Goal: Task Accomplishment & Management: Complete application form

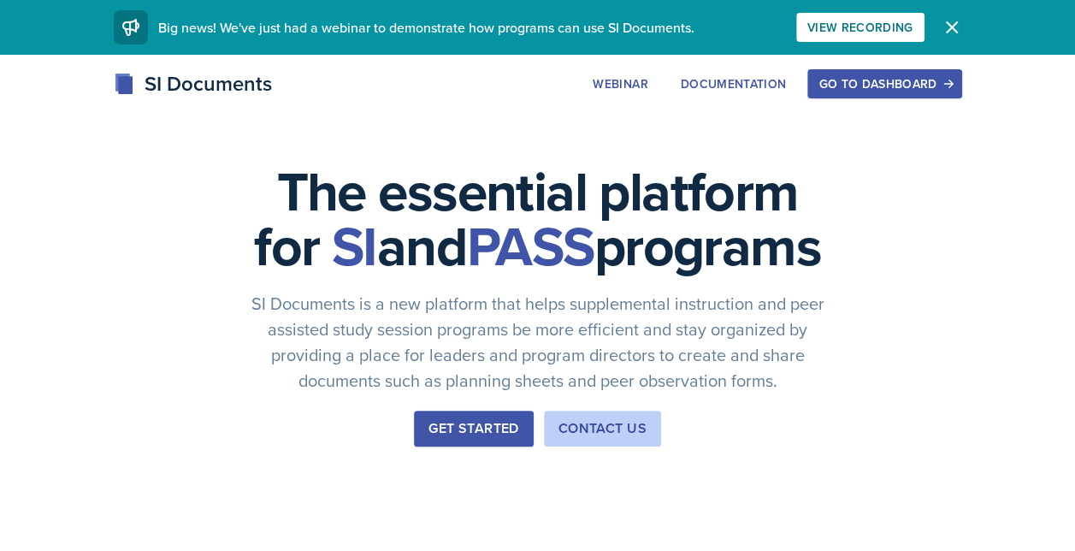
click at [883, 80] on div "Go to Dashboard" at bounding box center [885, 84] width 132 height 14
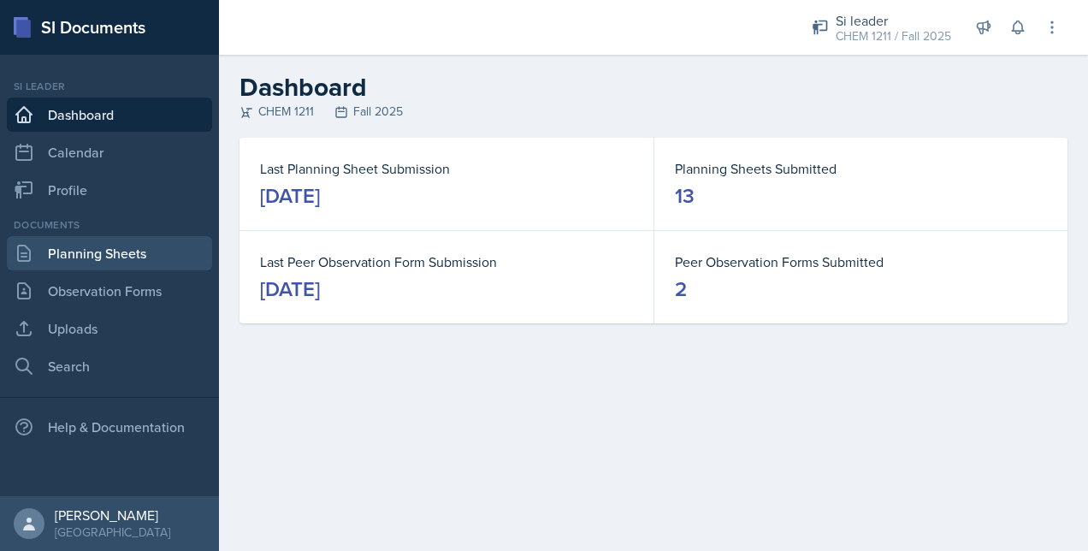
click at [67, 262] on link "Planning Sheets" at bounding box center [109, 253] width 205 height 34
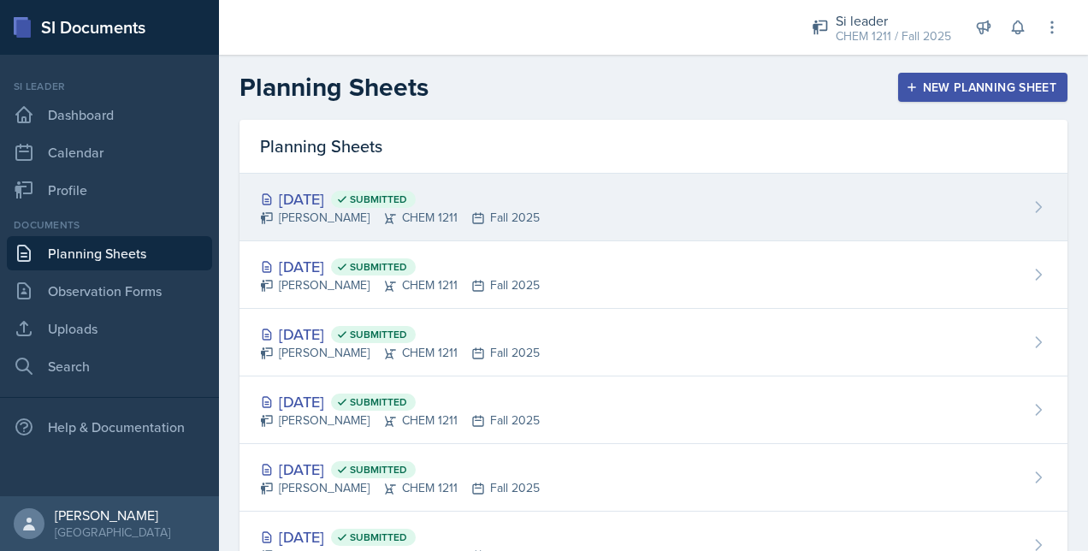
click at [512, 202] on div "[DATE] Submitted" at bounding box center [400, 198] width 280 height 23
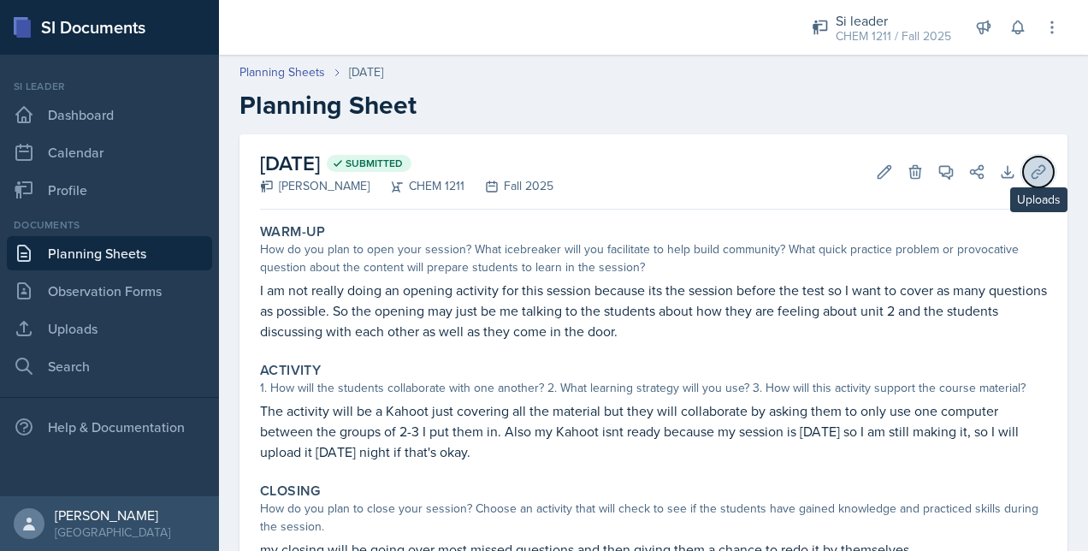
click at [1030, 171] on icon at bounding box center [1038, 171] width 17 height 17
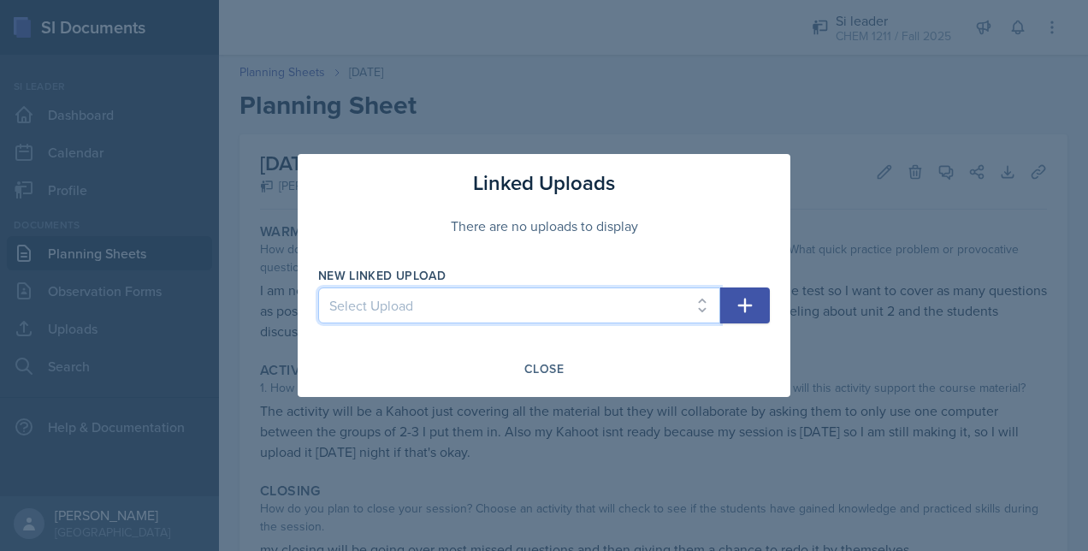
click at [488, 308] on select "Select Upload Metacognitito Si traning assigment SI session worksheet [DATE] SI…" at bounding box center [519, 305] width 402 height 36
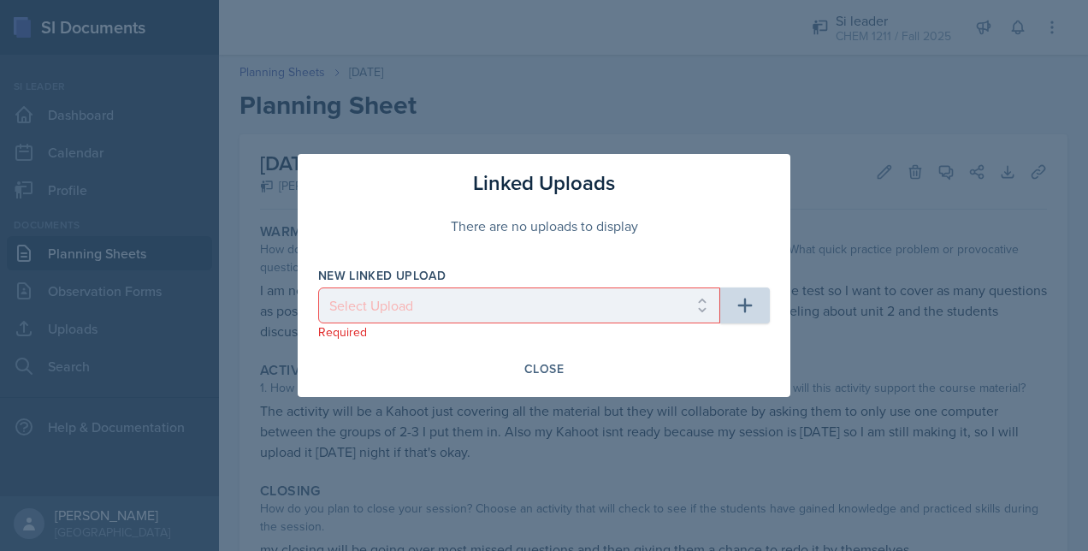
click at [359, 158] on div "Linked Uploads There are no uploads to display New Linked Upload Select Upload …" at bounding box center [544, 275] width 493 height 243
click at [204, 204] on div at bounding box center [544, 275] width 1088 height 551
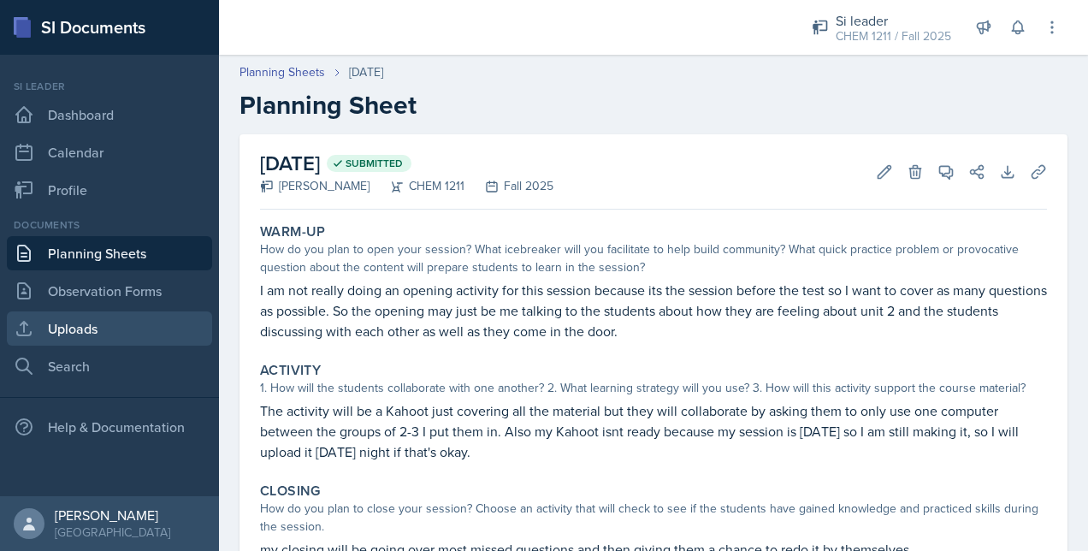
click at [87, 330] on link "Uploads" at bounding box center [109, 328] width 205 height 34
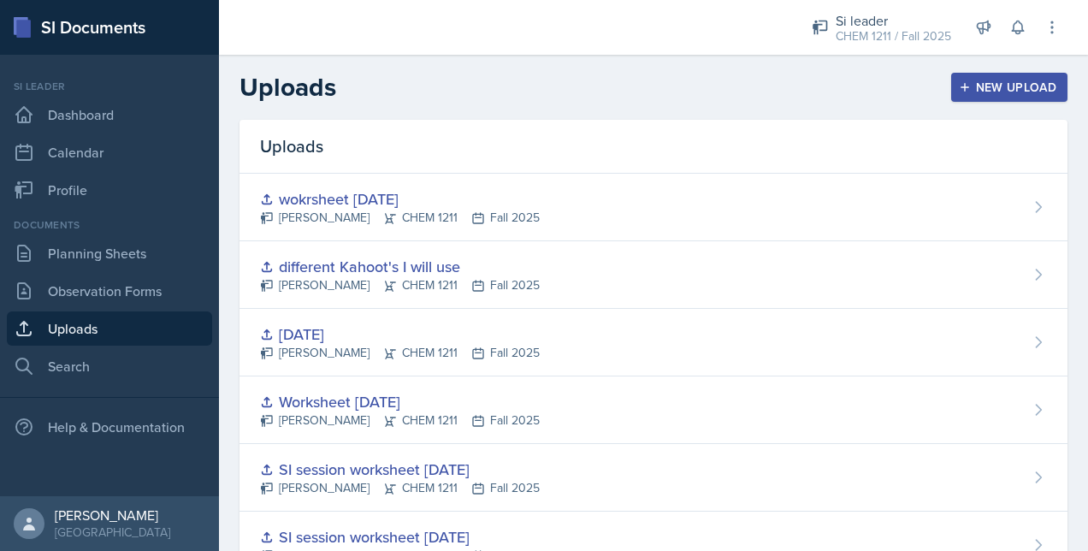
click at [995, 96] on button "New Upload" at bounding box center [1009, 87] width 117 height 29
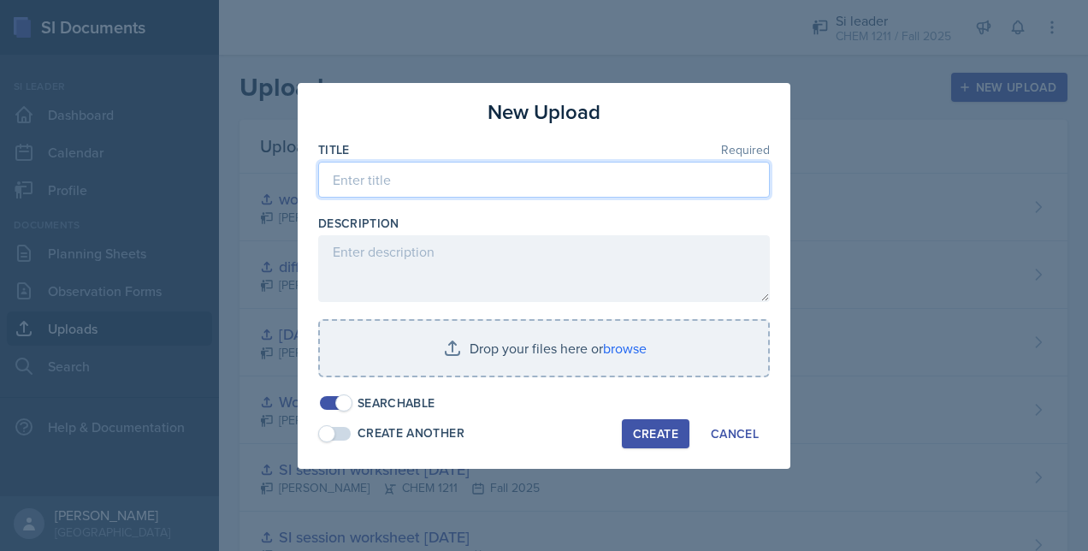
click at [389, 180] on input at bounding box center [544, 180] width 452 height 36
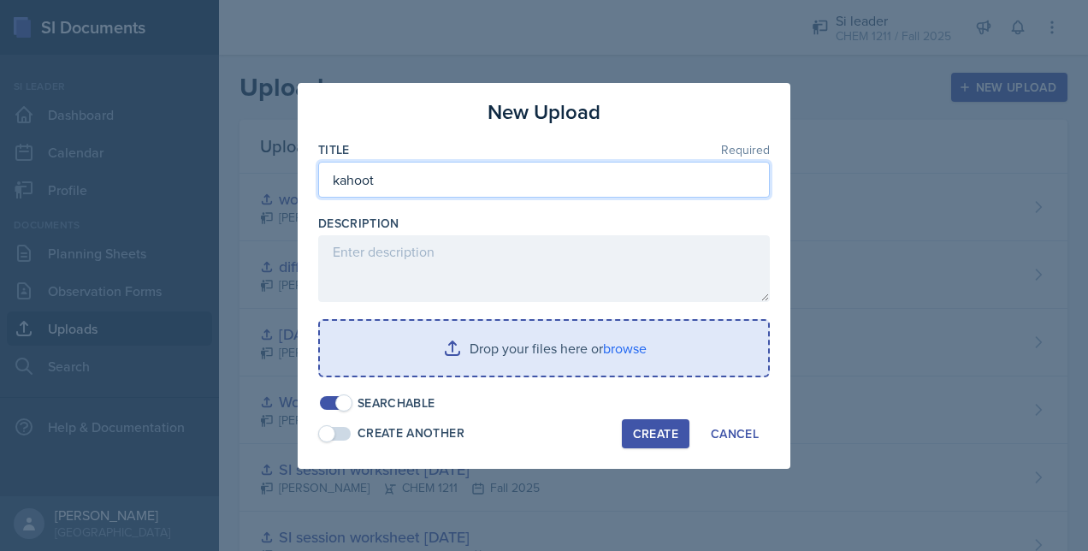
type input "kahoot"
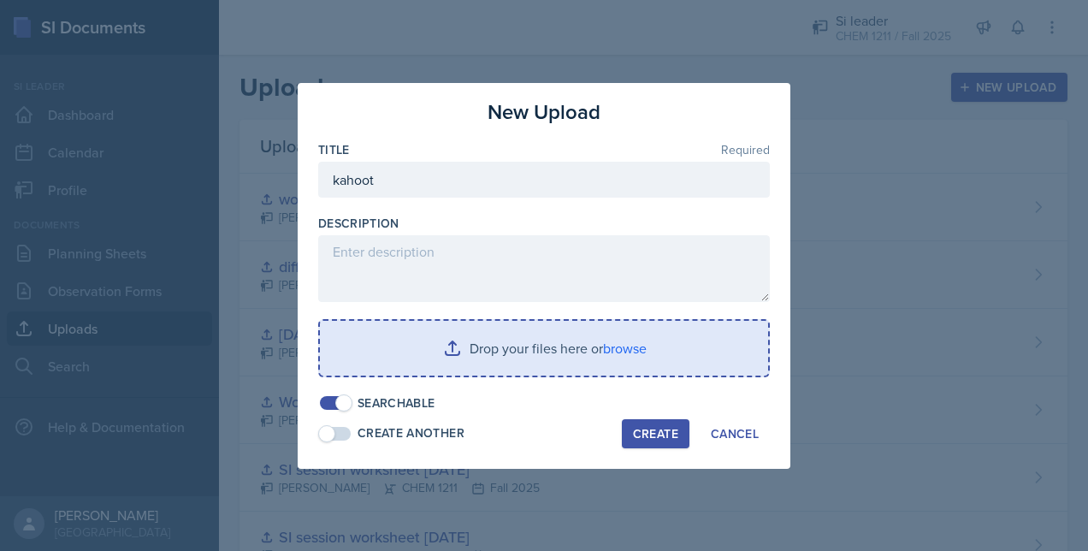
click at [524, 335] on input "file" at bounding box center [544, 348] width 448 height 55
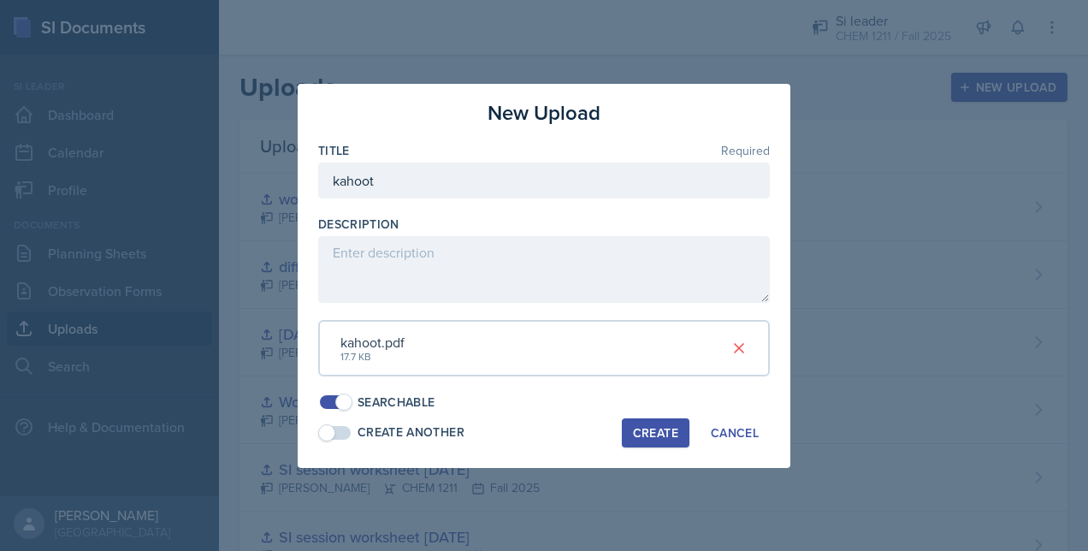
click at [654, 426] on div "Create" at bounding box center [655, 433] width 45 height 14
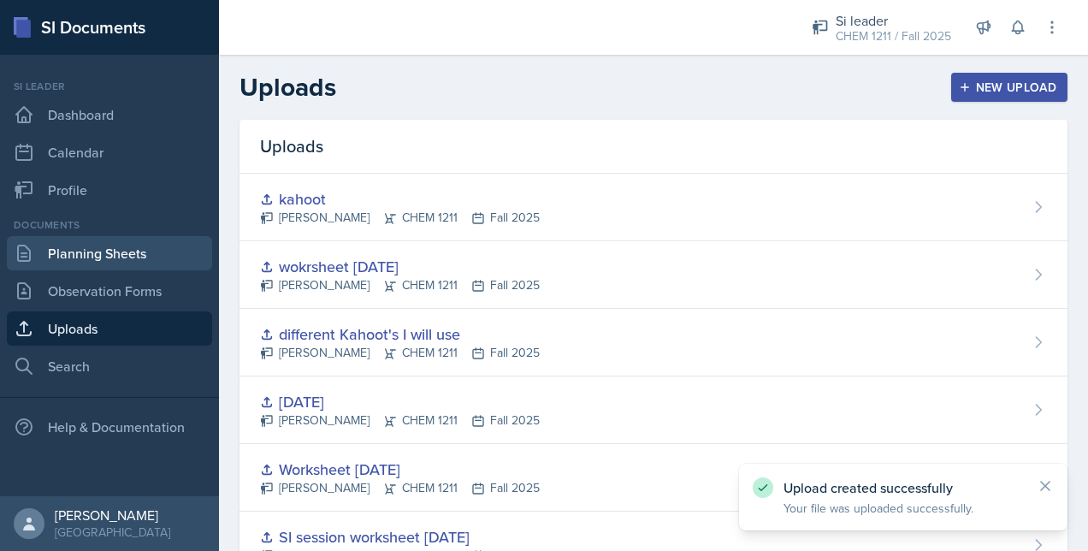
click at [131, 243] on link "Planning Sheets" at bounding box center [109, 253] width 205 height 34
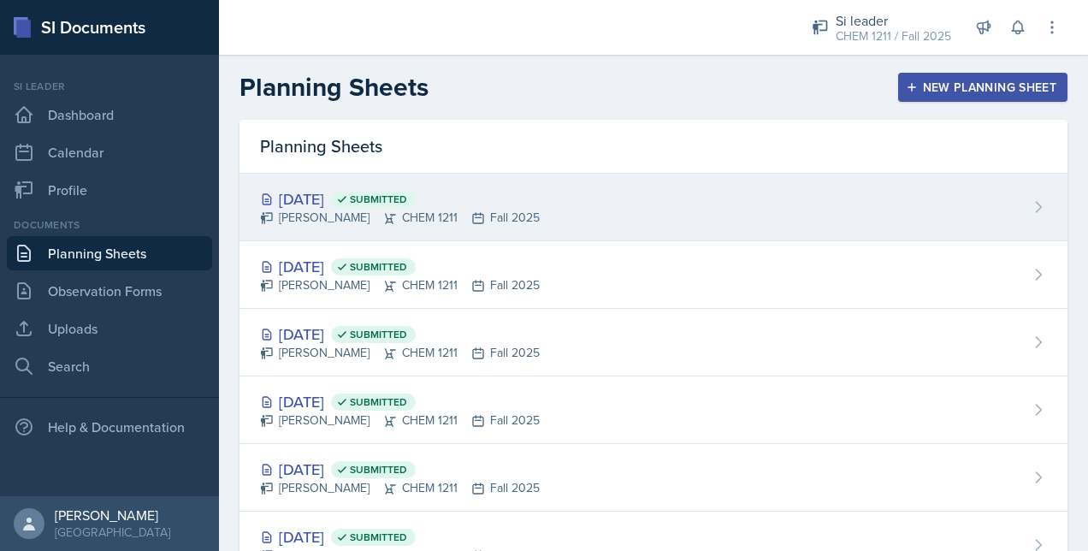
click at [841, 198] on div "[DATE] Submitted [PERSON_NAME] CHEM 1211 Fall 2025" at bounding box center [654, 208] width 828 height 68
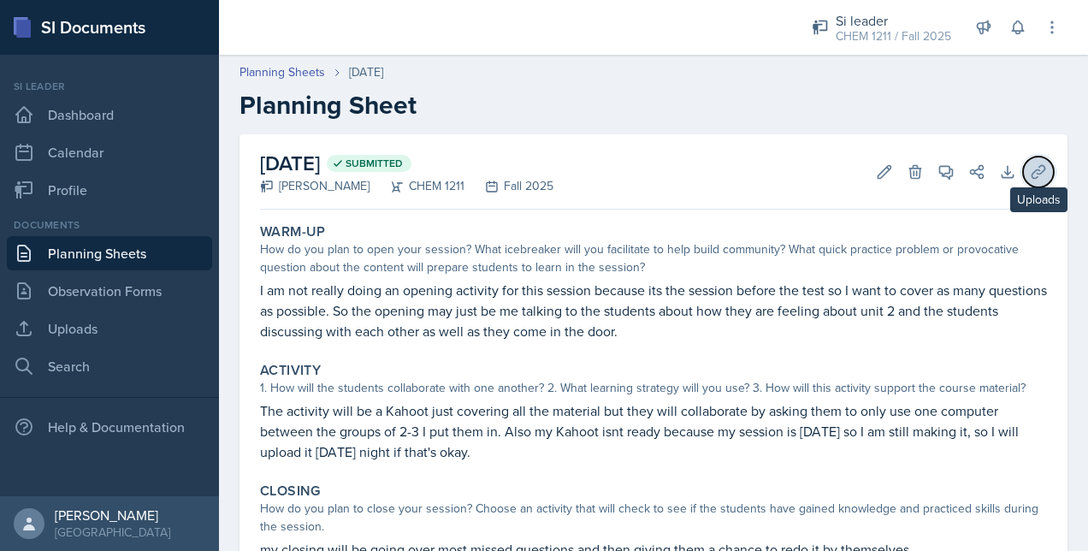
click at [1030, 171] on icon at bounding box center [1038, 171] width 17 height 17
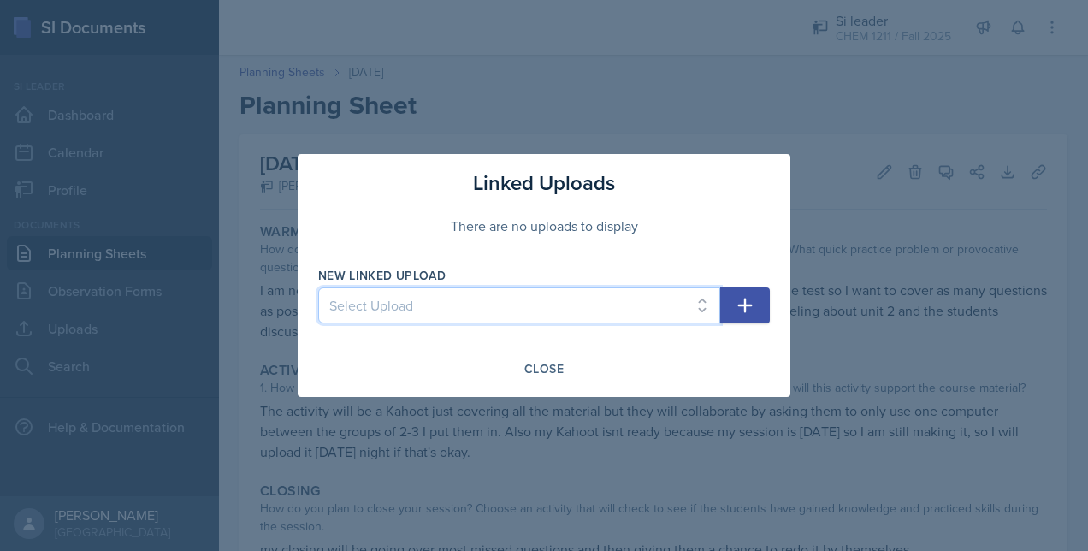
click at [404, 317] on select "Select Upload Metacognitito Si traning assigment SI session worksheet [DATE] SI…" at bounding box center [519, 305] width 402 height 36
select select "55d880f4-000e-478d-95bc-b0b0fb1518cf"
click at [318, 287] on select "Select Upload Metacognitito Si traning assigment SI session worksheet [DATE] SI…" at bounding box center [519, 305] width 402 height 36
click at [750, 306] on icon "button" at bounding box center [745, 305] width 21 height 21
select select
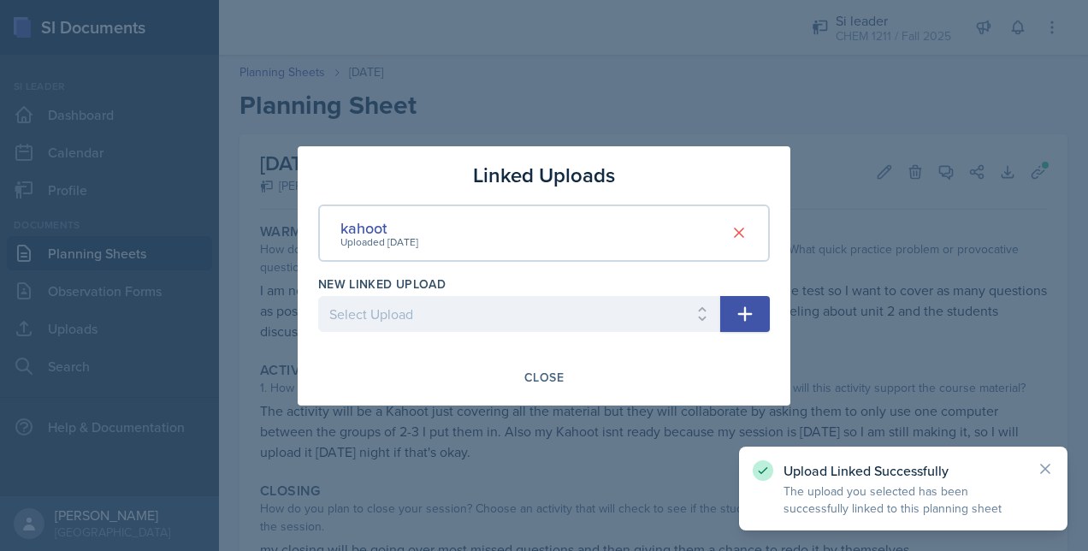
click at [598, 500] on div at bounding box center [544, 275] width 1088 height 551
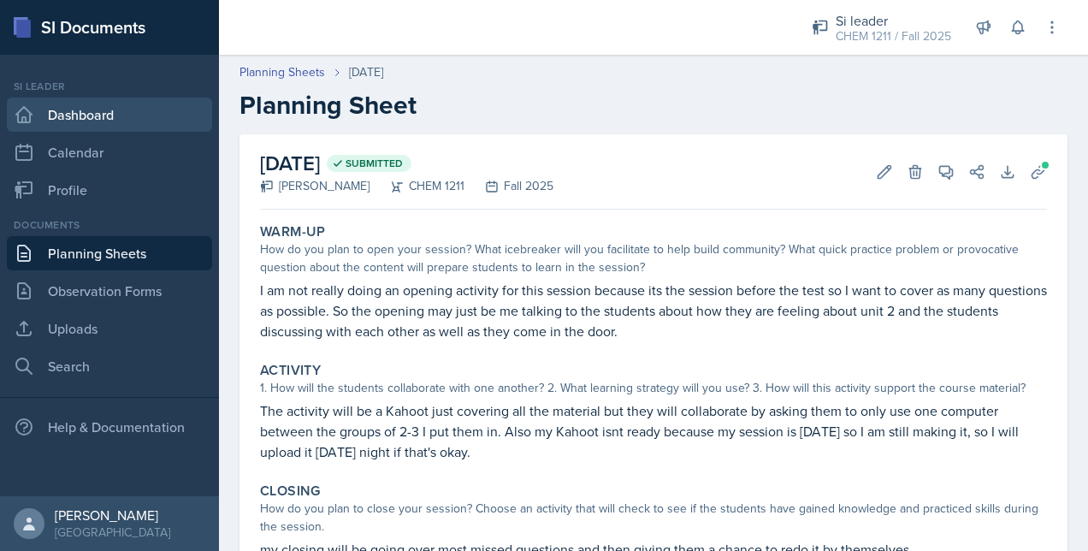
click at [74, 108] on link "Dashboard" at bounding box center [109, 115] width 205 height 34
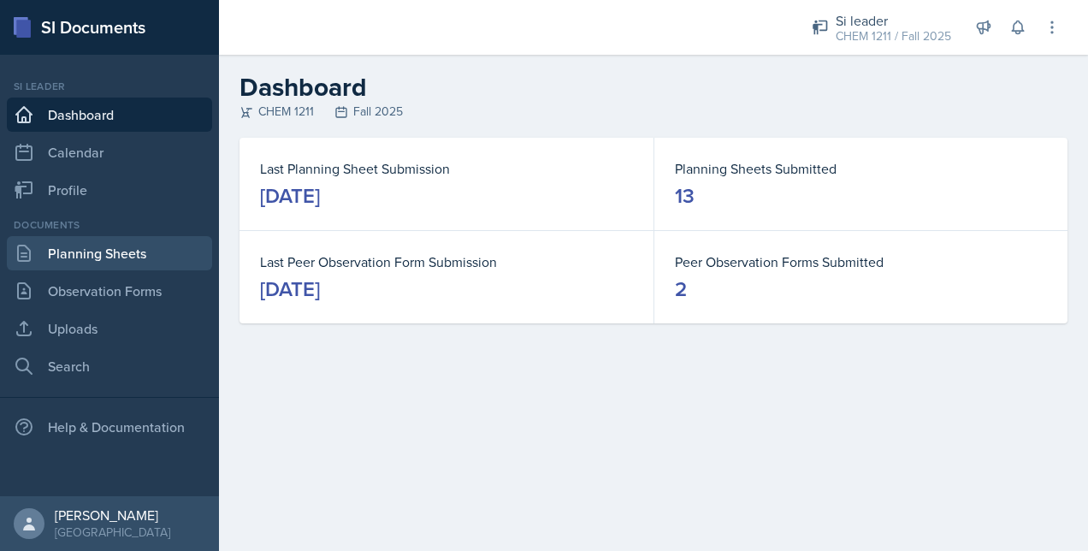
click at [116, 267] on link "Planning Sheets" at bounding box center [109, 253] width 205 height 34
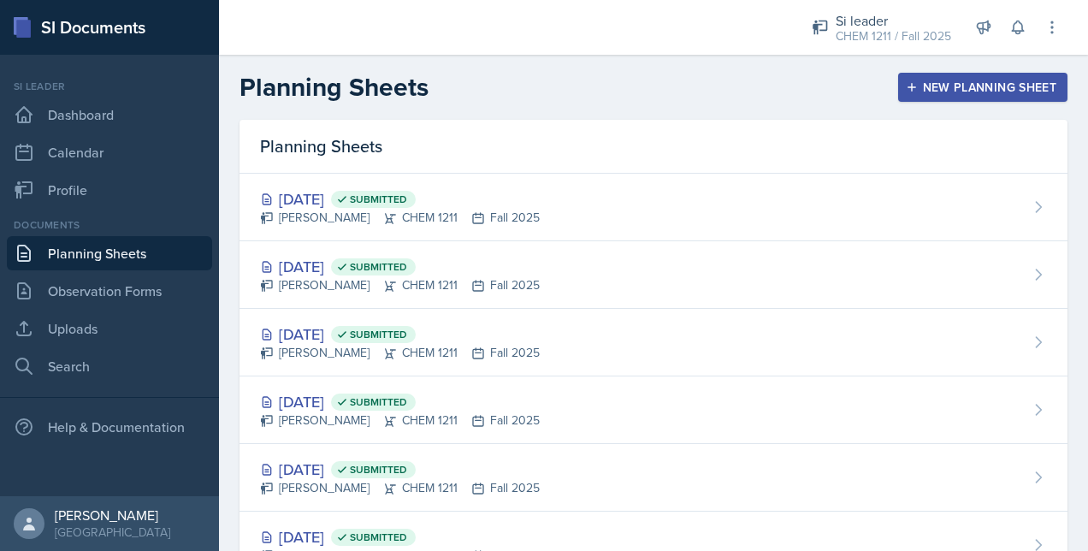
click at [946, 72] on div "Planning Sheets New Planning Sheet" at bounding box center [653, 87] width 869 height 31
click at [942, 76] on button "New Planning Sheet" at bounding box center [982, 87] width 169 height 29
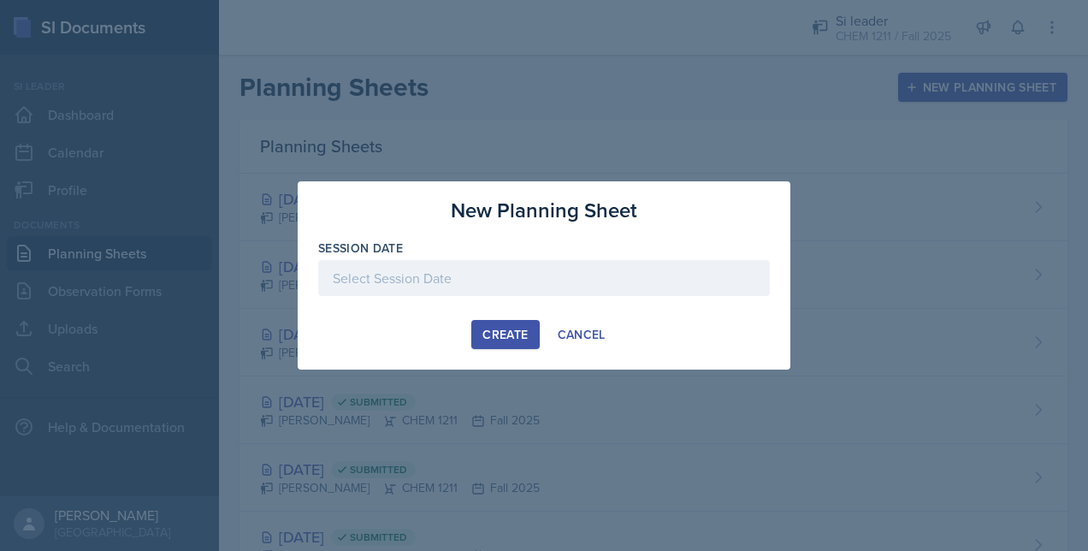
click at [489, 277] on div at bounding box center [544, 278] width 452 height 36
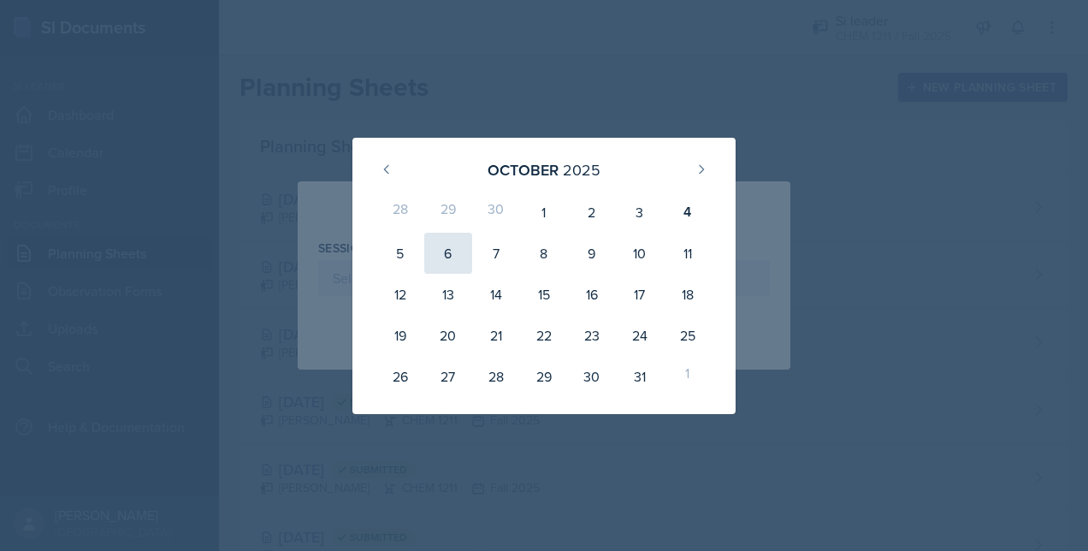
click at [459, 258] on div "6" at bounding box center [448, 253] width 48 height 41
type input "[DATE]"
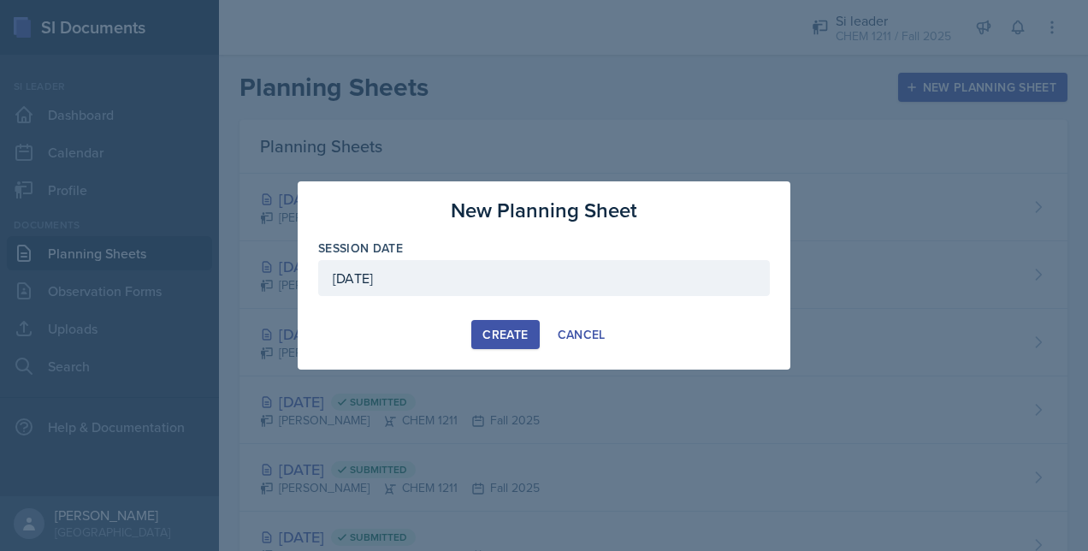
click at [519, 335] on div "Create" at bounding box center [505, 335] width 45 height 14
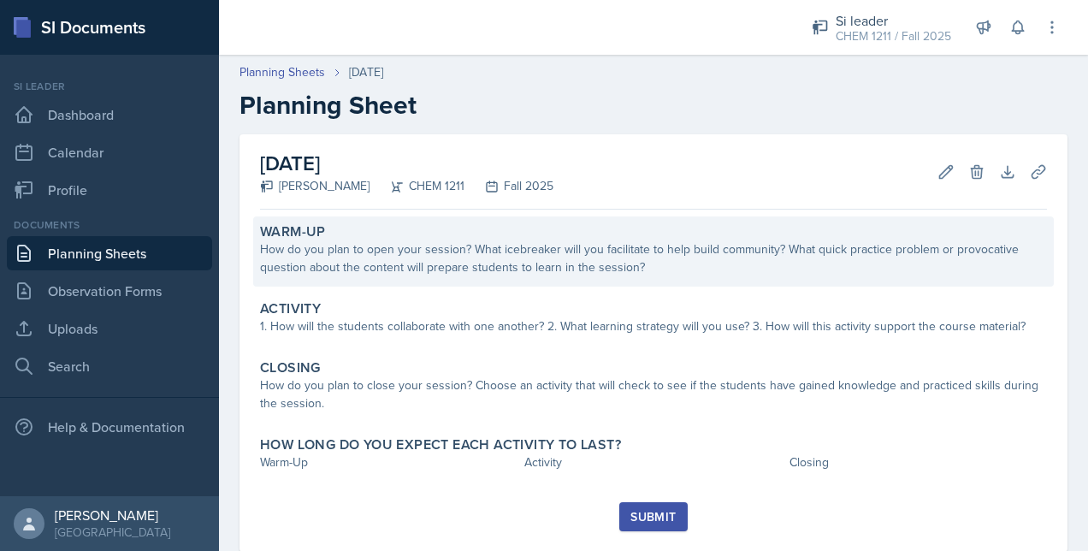
click at [359, 276] on div "How do you plan to open your session? What icebreaker will you facilitate to he…" at bounding box center [653, 258] width 787 height 36
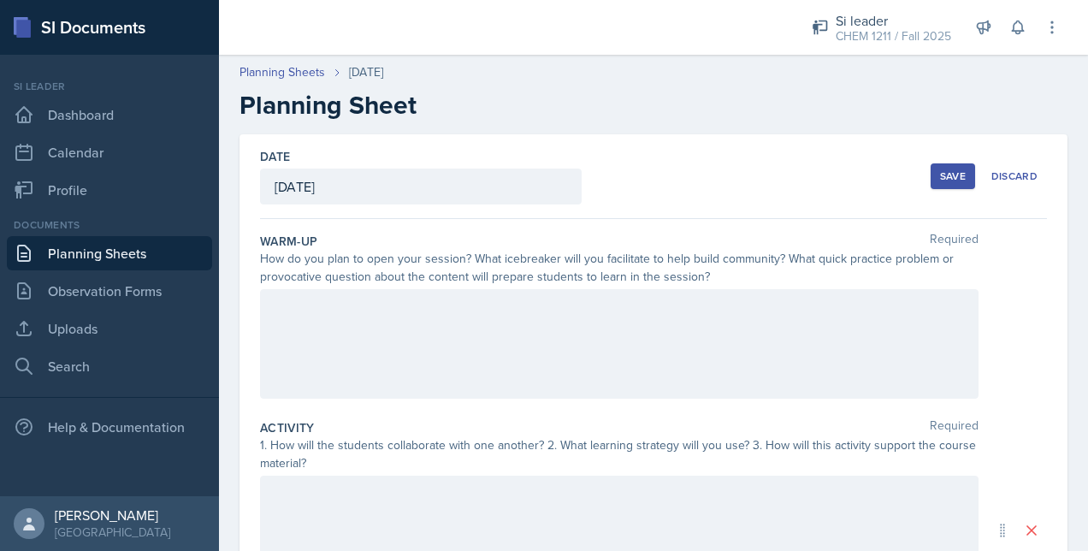
click at [351, 323] on div at bounding box center [619, 344] width 719 height 110
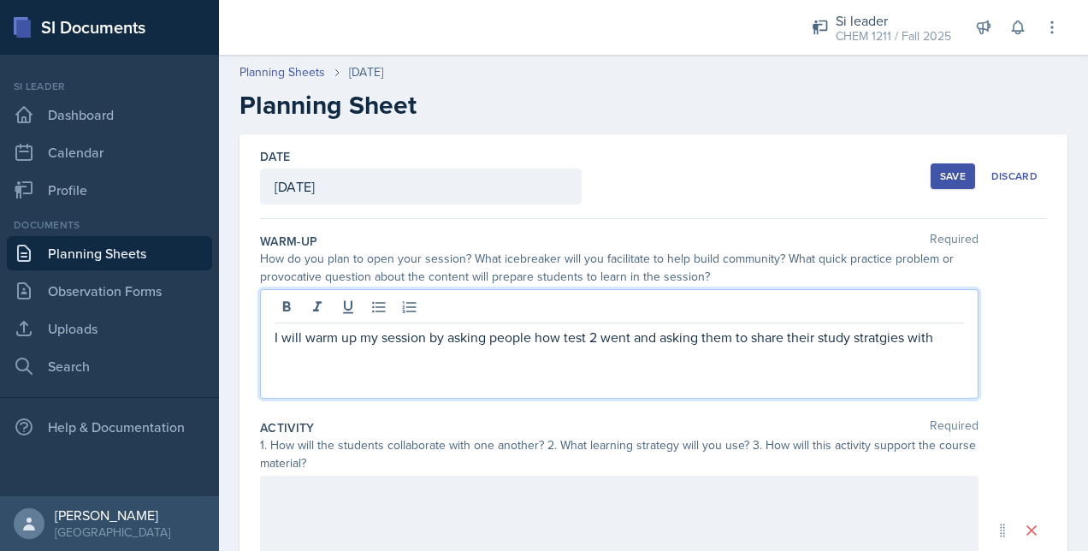
click at [927, 375] on div "I will warm up my session by asking people how test 2 went and asking them to s…" at bounding box center [619, 344] width 719 height 110
click at [948, 335] on p "I will warm up my session by asking people how test 2 went and asking them to s…" at bounding box center [620, 337] width 690 height 21
click at [359, 359] on p "I will warm up my session by asking people how test 2 went and asking them to s…" at bounding box center [620, 347] width 690 height 41
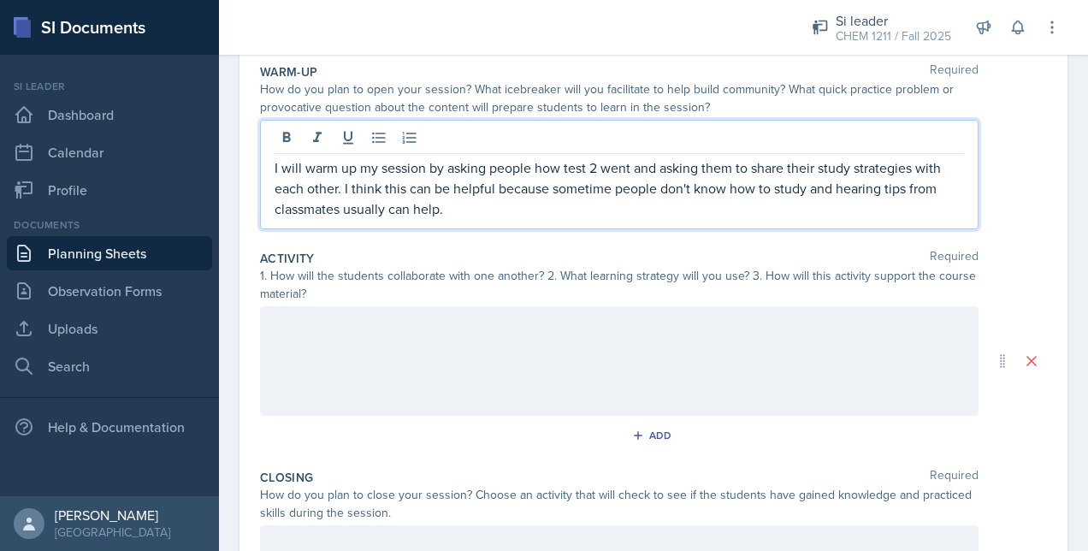
click at [324, 351] on div at bounding box center [619, 361] width 719 height 110
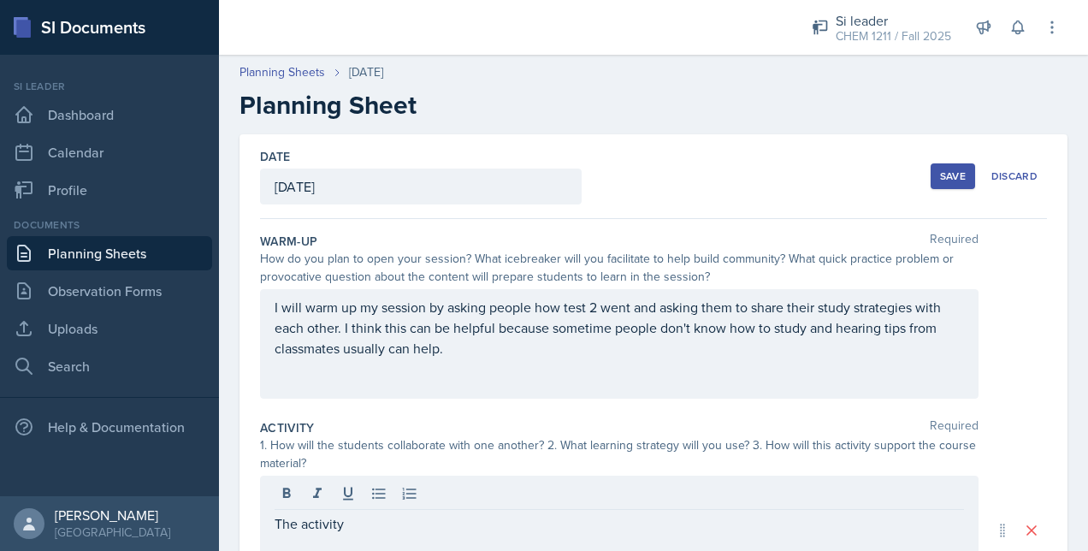
click at [371, 190] on div "[DATE]" at bounding box center [421, 187] width 322 height 36
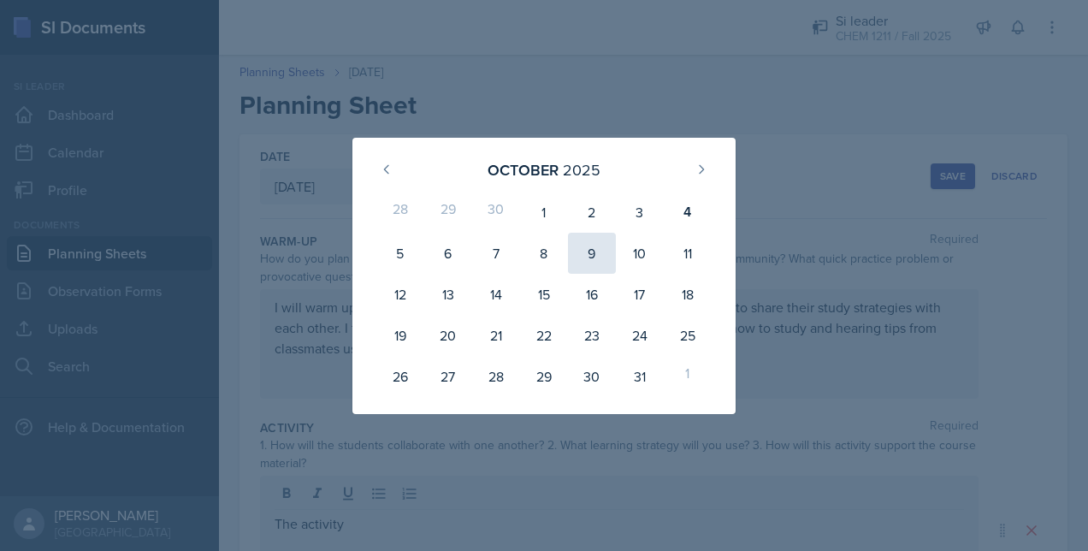
click at [599, 252] on div "9" at bounding box center [592, 253] width 48 height 41
type input "[DATE]"
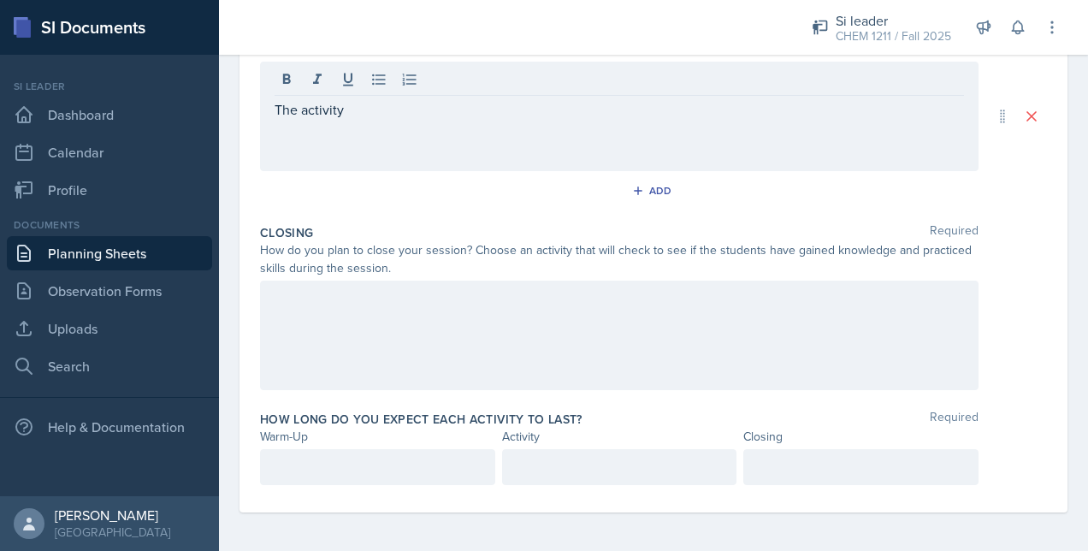
scroll to position [334, 0]
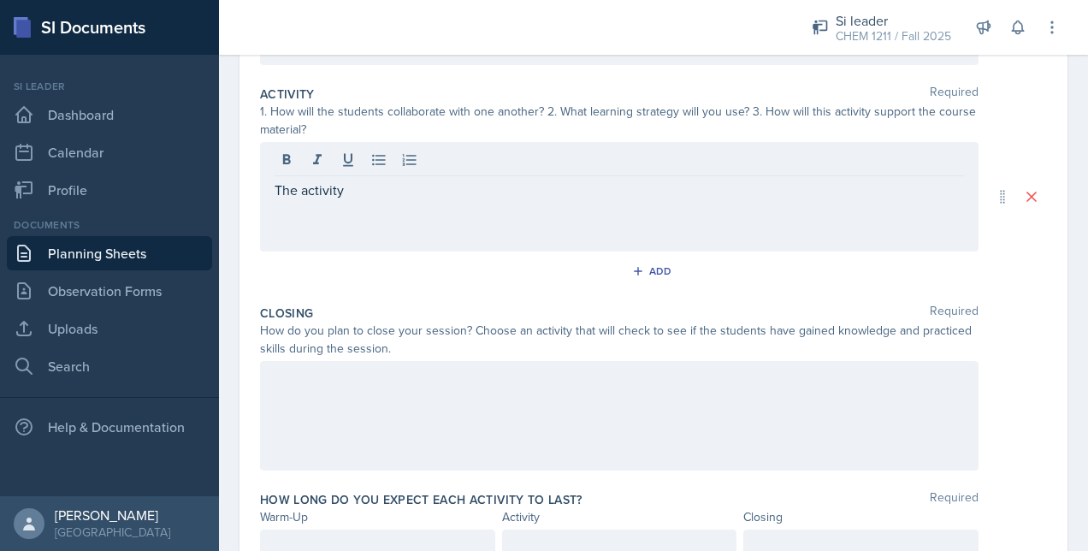
click at [424, 195] on p "The activity" at bounding box center [620, 190] width 690 height 21
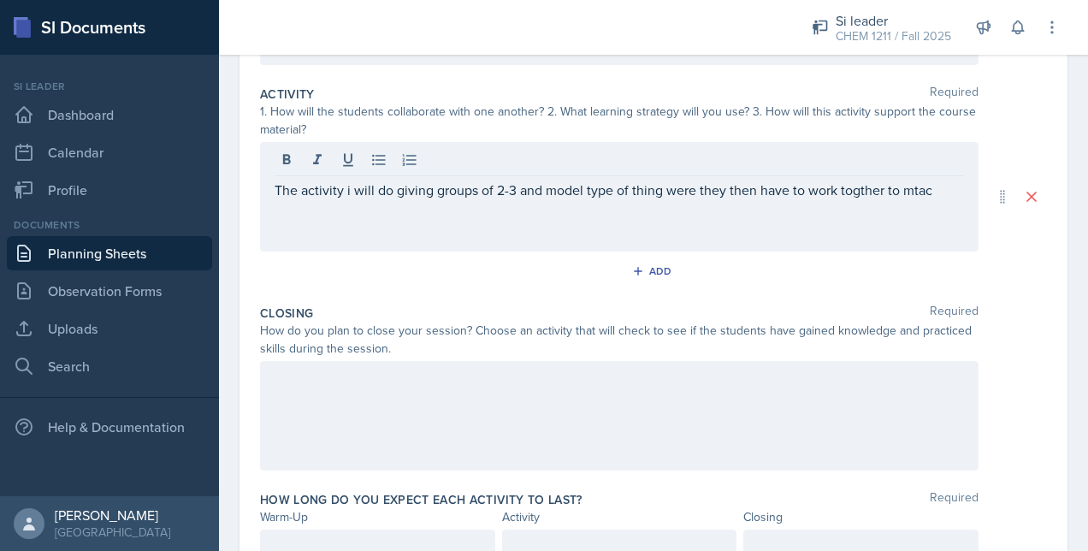
click at [730, 157] on div at bounding box center [620, 162] width 690 height 28
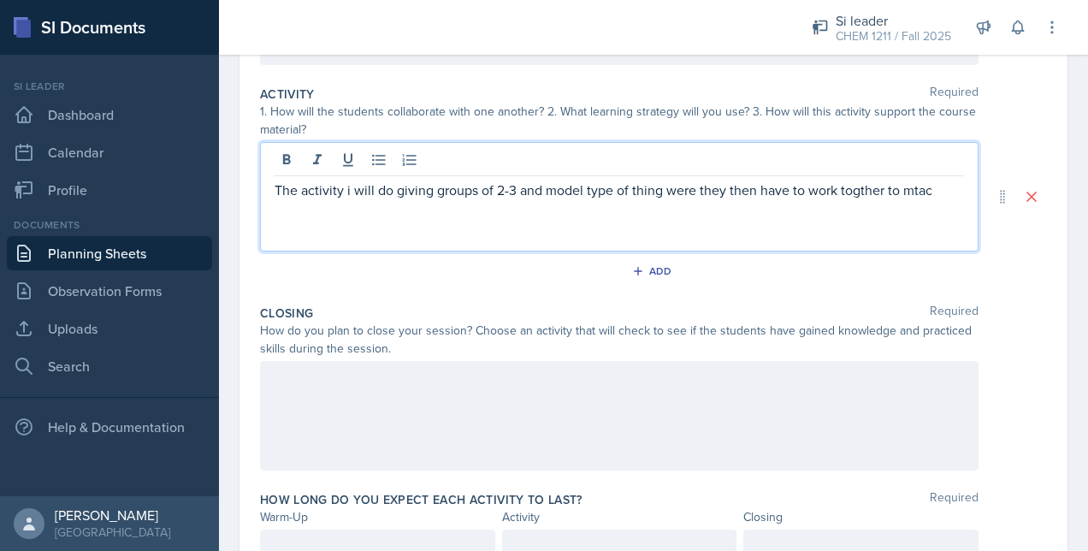
click at [604, 187] on p "The activity i will do giving groups of 2-3 and model type of thing were they t…" at bounding box center [620, 190] width 690 height 21
drag, startPoint x: 549, startPoint y: 183, endPoint x: 587, endPoint y: 187, distance: 37.9
click at [587, 187] on p "The activity i will do giving groups of 2-3 and model type of thing were they t…" at bounding box center [620, 190] width 690 height 21
click at [392, 233] on div "The activity i will do giving groups of 2-3 and worksheet type of thing were th…" at bounding box center [619, 197] width 719 height 110
click at [445, 213] on p "The activity I will do giving groups of 2-3 and worksheet type of thing were th…" at bounding box center [620, 200] width 690 height 41
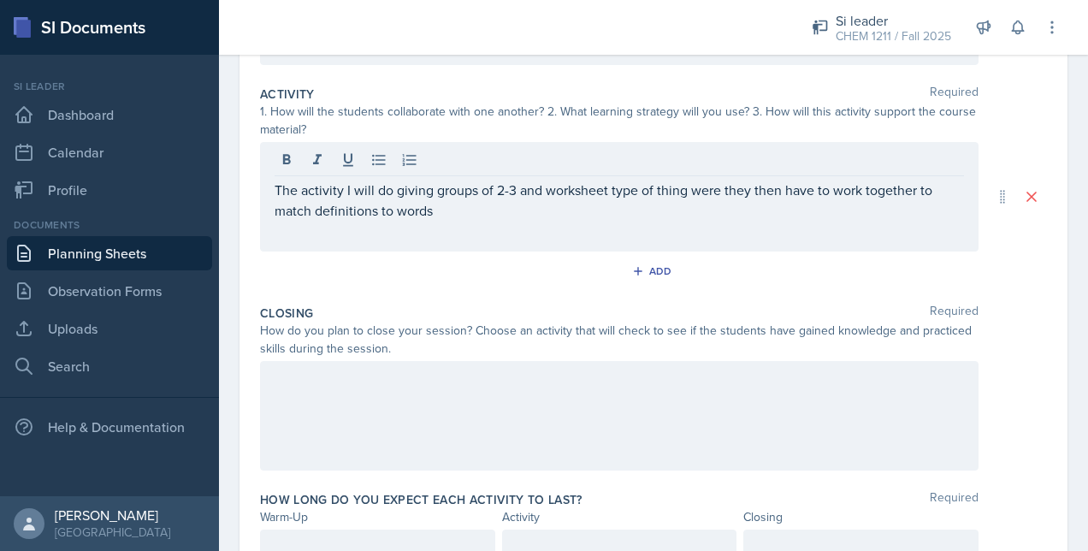
click at [451, 233] on div "The activity I will do giving groups of 2-3 and worksheet type of thing were th…" at bounding box center [619, 197] width 719 height 110
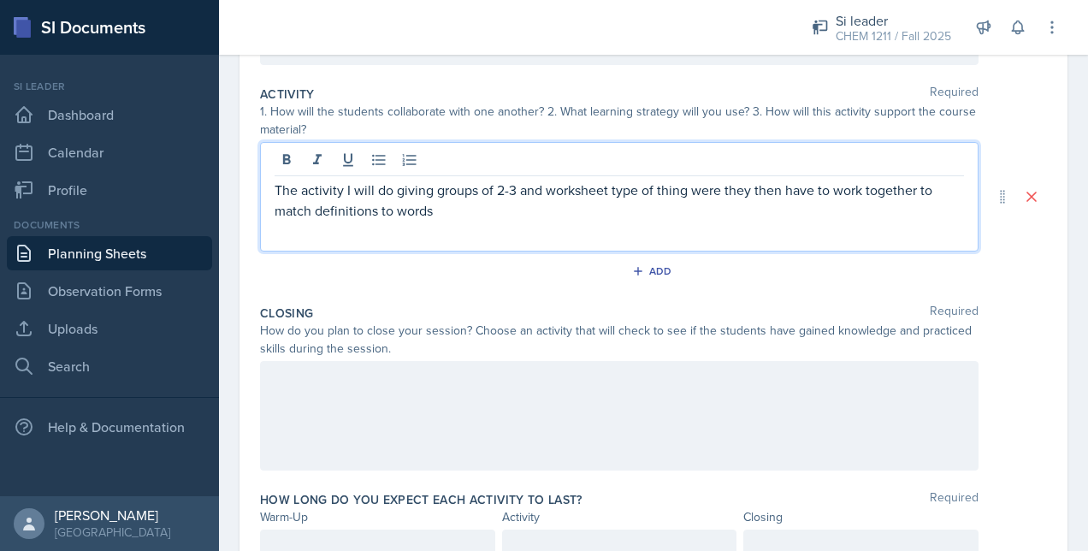
click at [440, 218] on p "The activity I will do giving groups of 2-3 and worksheet type of thing were th…" at bounding box center [620, 200] width 690 height 41
click at [535, 217] on p "The activity I will do giving groups of 2-3 and worksheet type of thing were th…" at bounding box center [620, 200] width 690 height 41
click at [804, 217] on p "The activity I will do giving groups of 2-3 and worksheet type of thing were th…" at bounding box center [620, 200] width 690 height 41
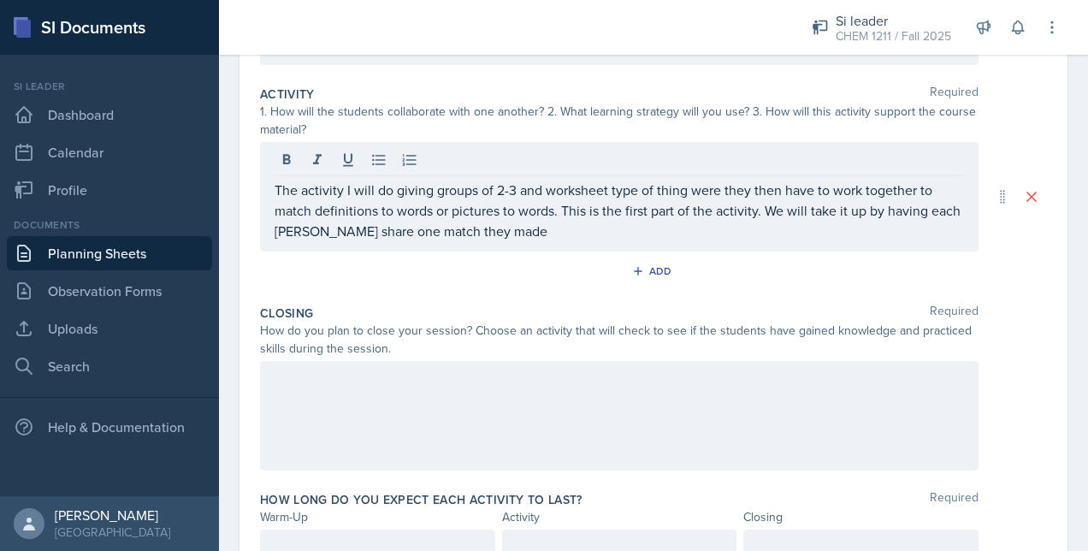
click at [557, 229] on p "The activity I will do giving groups of 2-3 and worksheet type of thing were th…" at bounding box center [620, 211] width 690 height 62
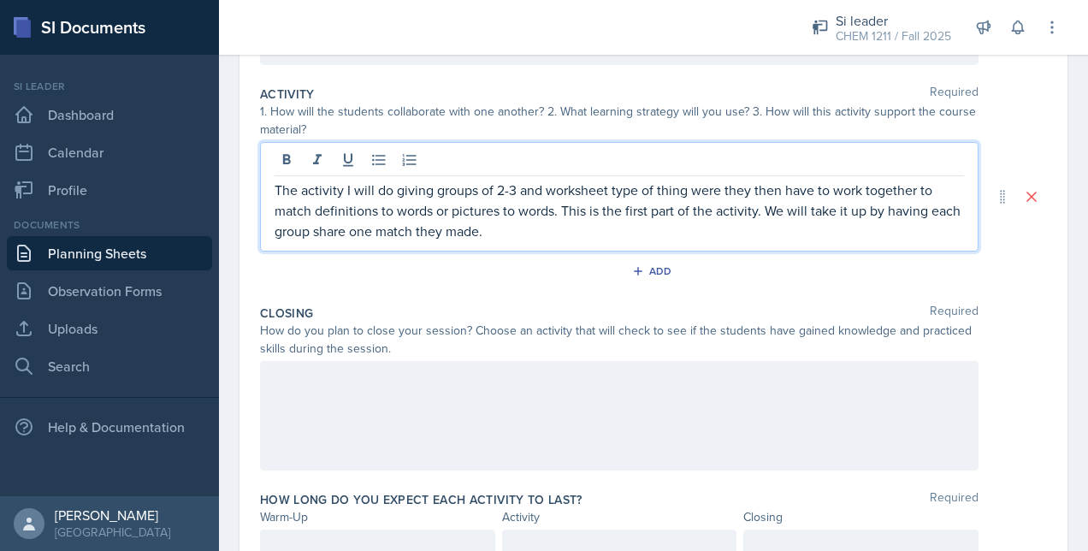
click at [522, 238] on p "The activity I will do giving groups of 2-3 and worksheet type of thing were th…" at bounding box center [620, 211] width 690 height 62
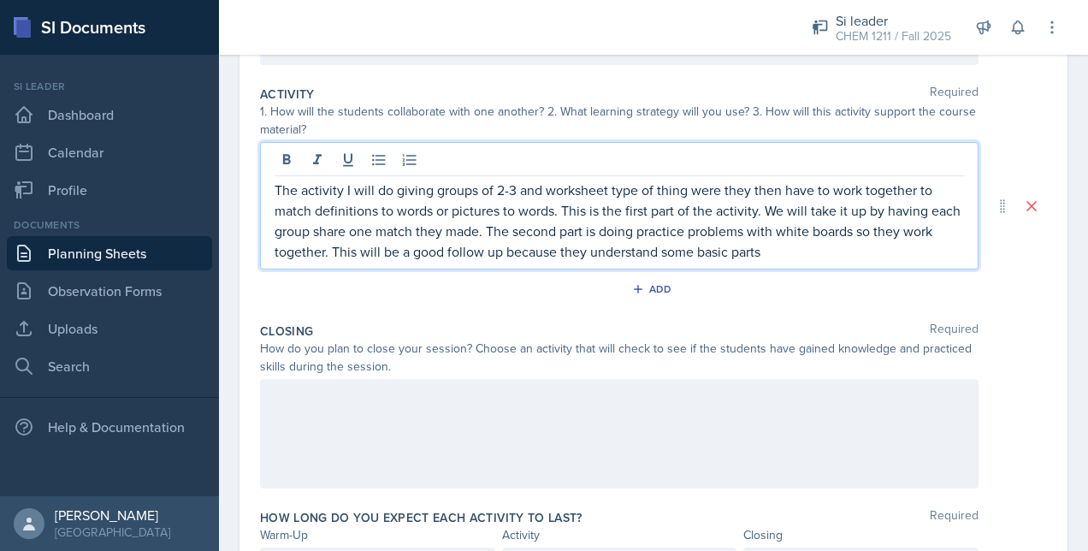
click at [833, 237] on p "The activity I will do giving groups of 2-3 and worksheet type of thing were th…" at bounding box center [620, 221] width 690 height 82
click at [647, 247] on p "The activity I will do giving groups of 2-3 and worksheet type of thing were th…" at bounding box center [620, 221] width 690 height 82
drag, startPoint x: 595, startPoint y: 245, endPoint x: 803, endPoint y: 258, distance: 209.2
click at [803, 258] on p "The activity I will do giving groups of 2-3 and worksheet type of thing were th…" at bounding box center [620, 221] width 690 height 82
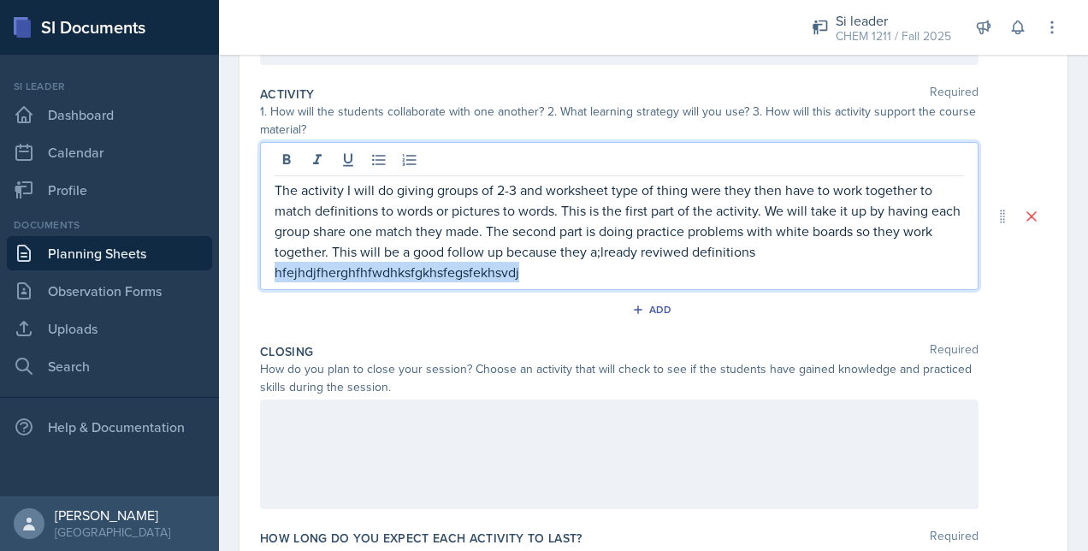
drag, startPoint x: 529, startPoint y: 271, endPoint x: 214, endPoint y: 268, distance: 314.9
click at [214, 268] on div "SI Documents Si leader Dashboard Calendar Profile Documents Planning Sheets Obs…" at bounding box center [544, 275] width 1088 height 551
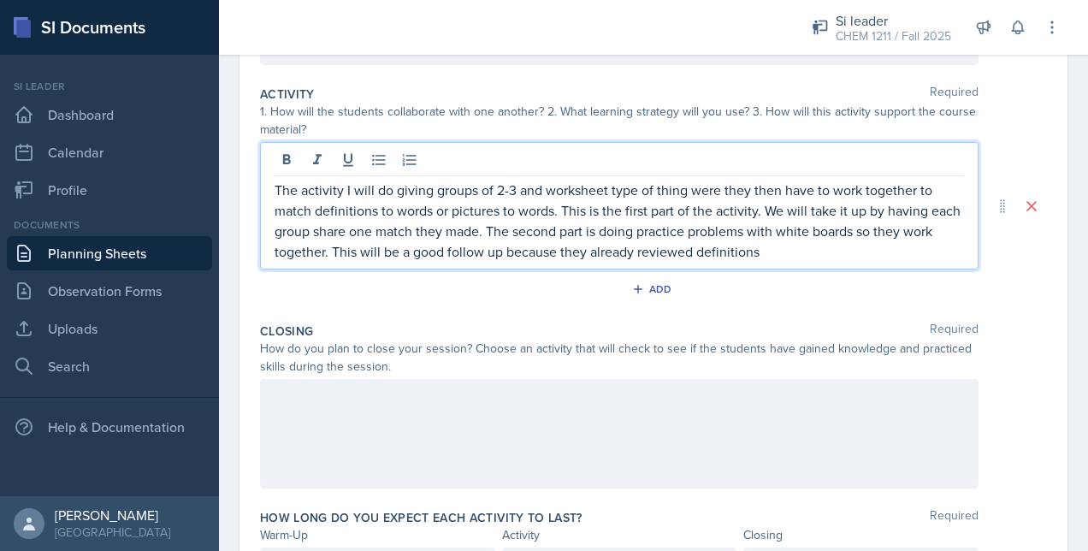
click at [807, 257] on p "The activity I will do giving groups of 2-3 and worksheet type of thing were th…" at bounding box center [620, 221] width 690 height 82
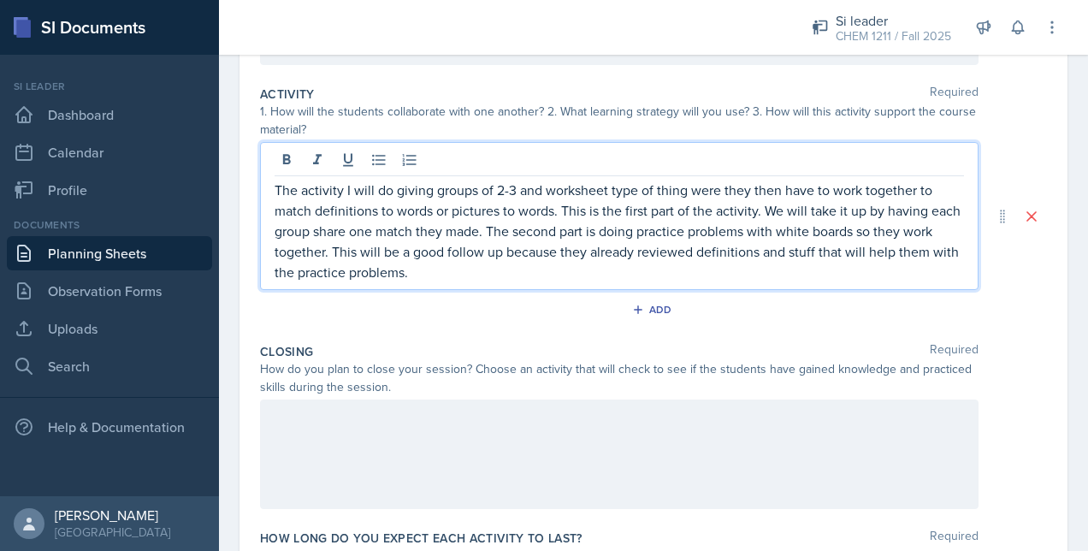
click at [477, 409] on div at bounding box center [619, 455] width 719 height 110
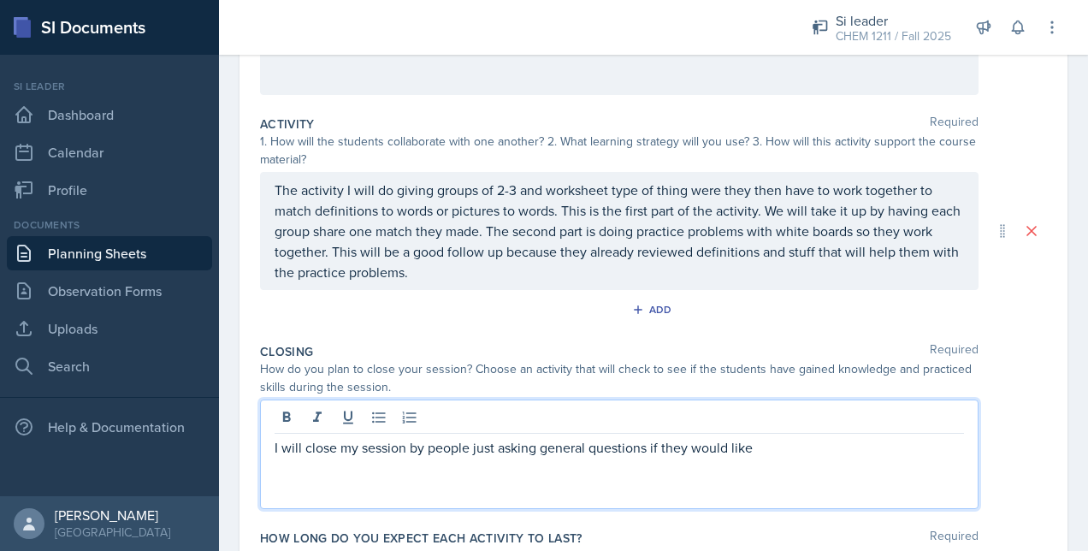
click at [746, 447] on p "I will close my session by people just asking general questions if they would l…" at bounding box center [620, 447] width 690 height 21
click at [775, 449] on p "I will close my session by people just asking general questions if they would l…" at bounding box center [620, 447] width 690 height 21
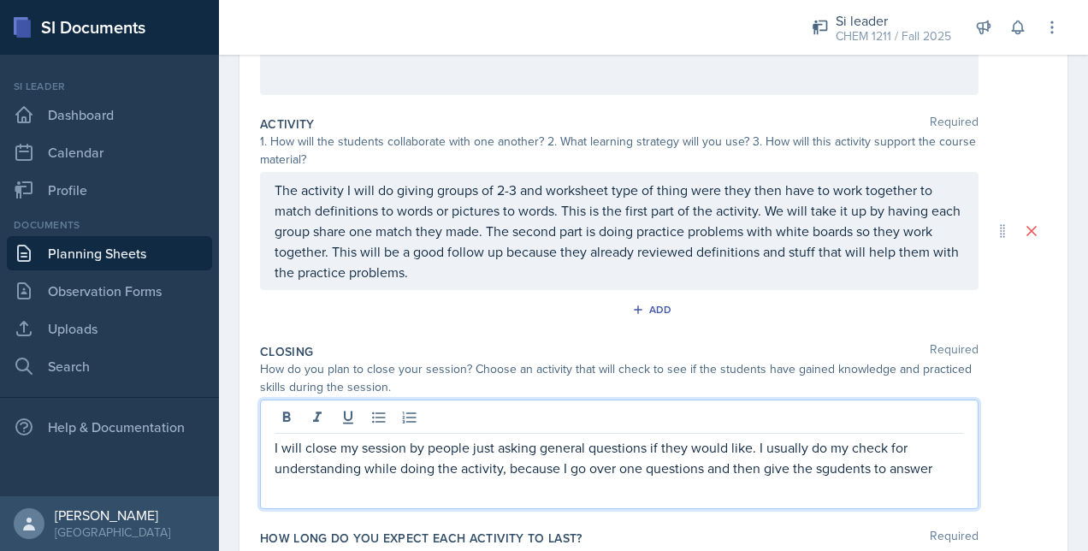
click at [830, 476] on div "I will close my session by people just asking general questions if they would l…" at bounding box center [619, 455] width 719 height 110
drag, startPoint x: 872, startPoint y: 465, endPoint x: 958, endPoint y: 470, distance: 86.6
click at [958, 470] on div "I will close my session by people just asking general questions if they would l…" at bounding box center [619, 455] width 719 height 110
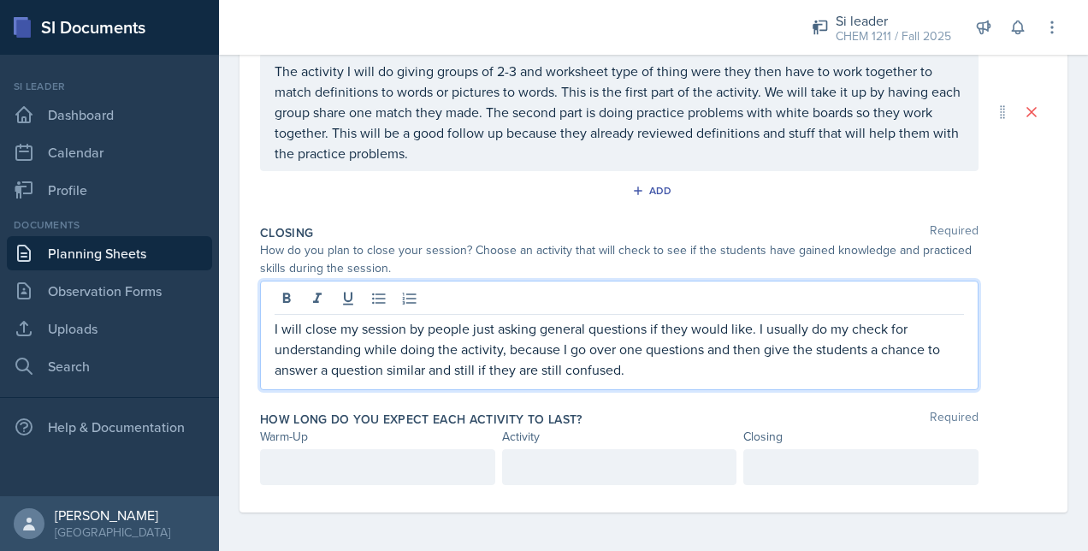
click at [424, 473] on p at bounding box center [378, 467] width 206 height 21
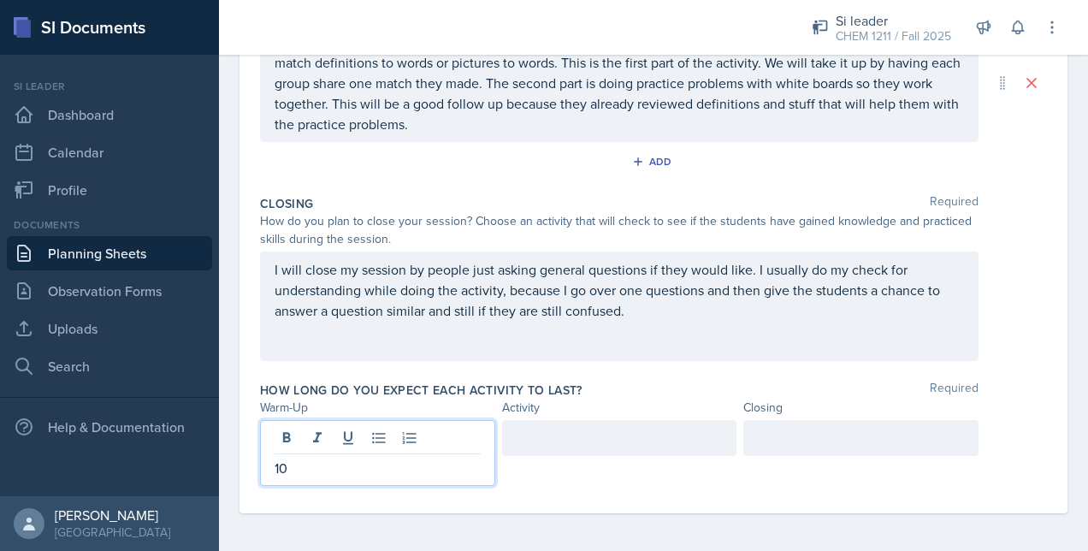
click at [531, 440] on div at bounding box center [619, 438] width 235 height 36
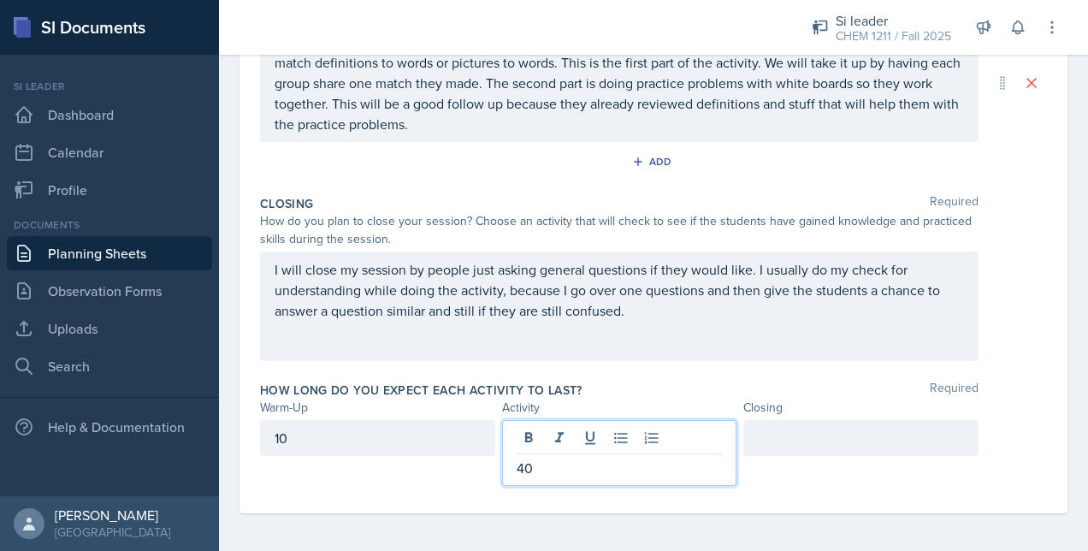
click at [761, 436] on div at bounding box center [861, 438] width 235 height 36
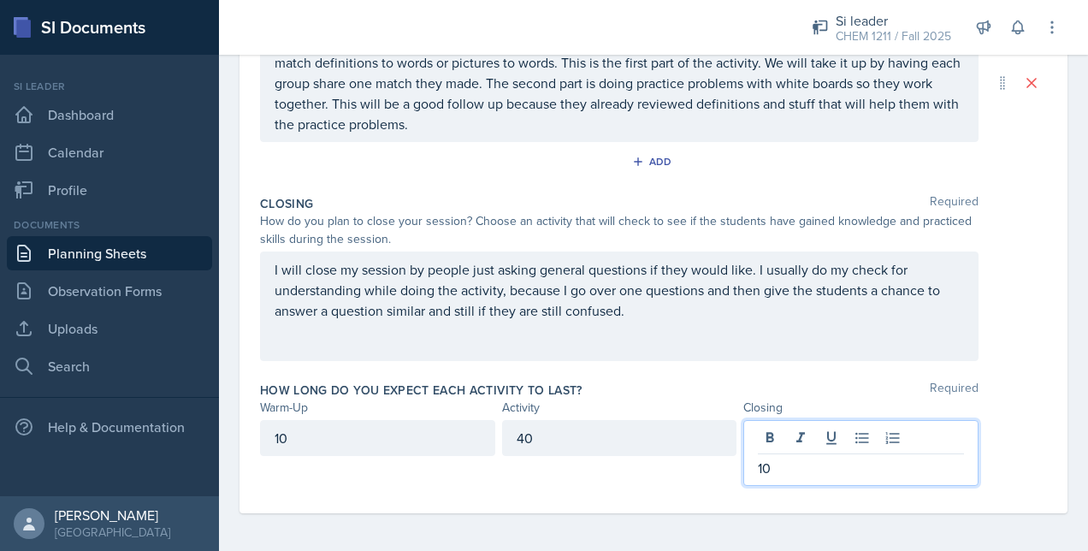
click at [640, 313] on p "I will close my session by people just asking general questions if they would l…" at bounding box center [620, 290] width 690 height 62
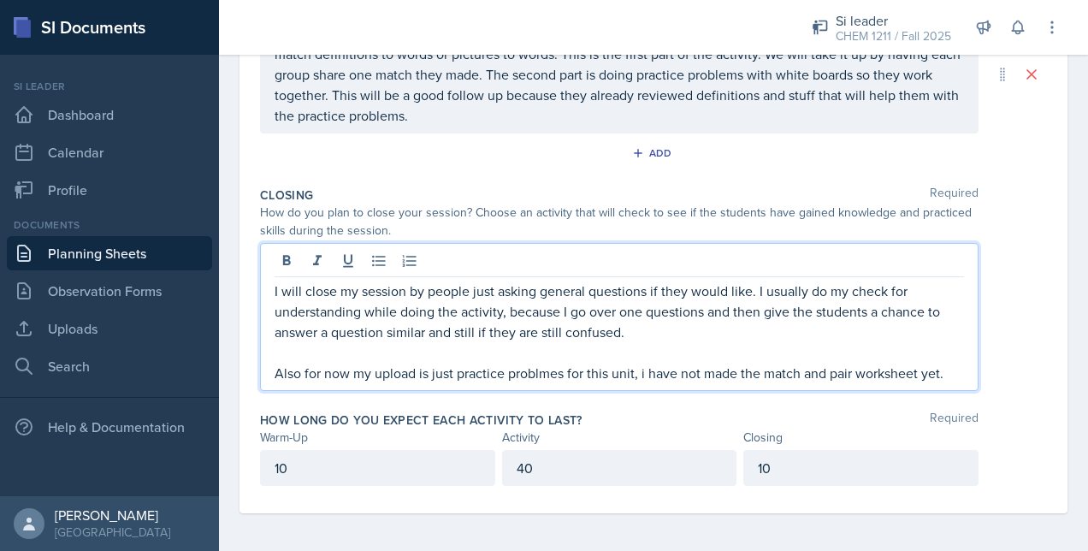
scroll to position [0, 0]
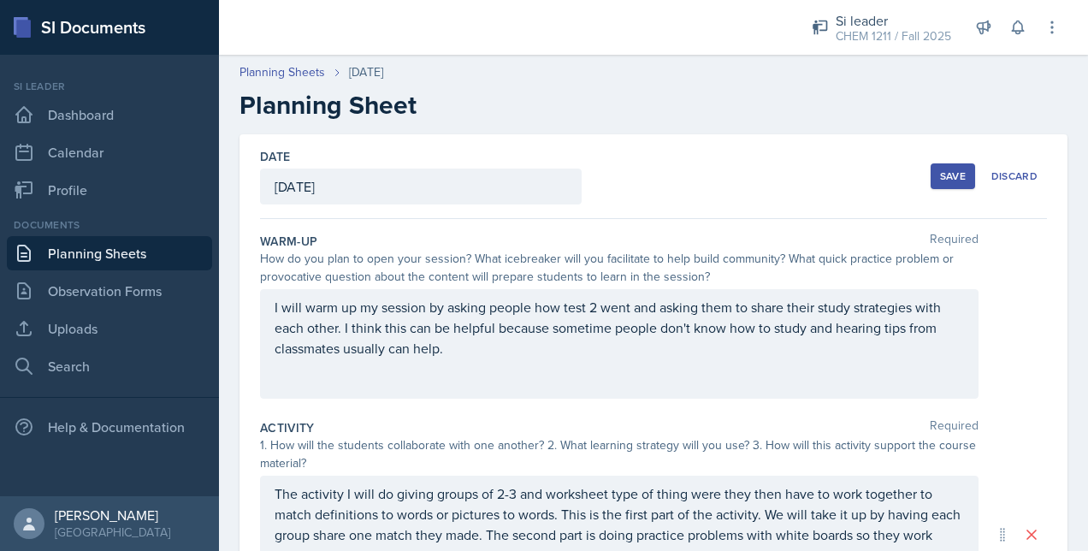
click at [939, 187] on button "Save" at bounding box center [953, 176] width 44 height 26
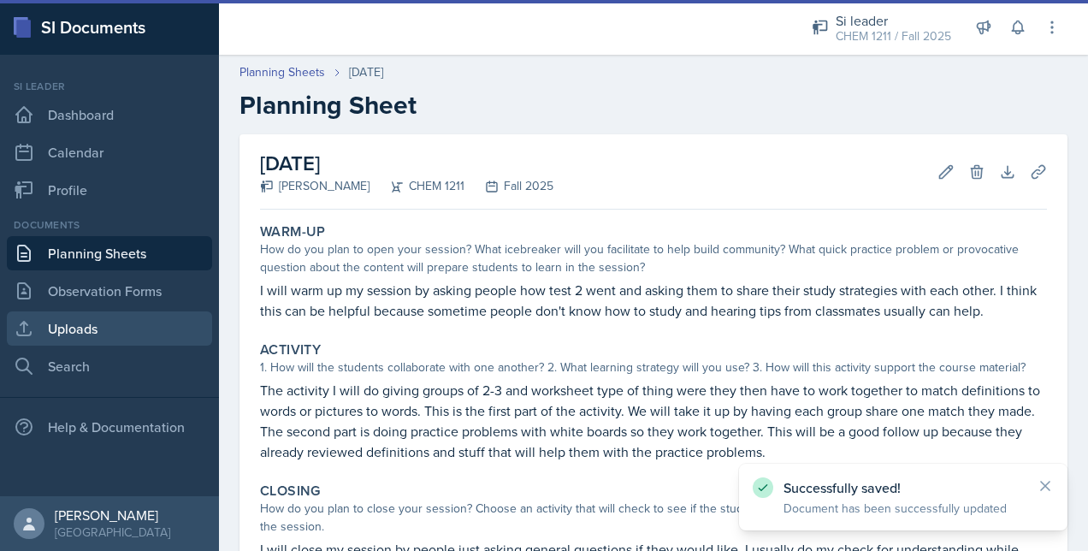
click at [86, 327] on link "Uploads" at bounding box center [109, 328] width 205 height 34
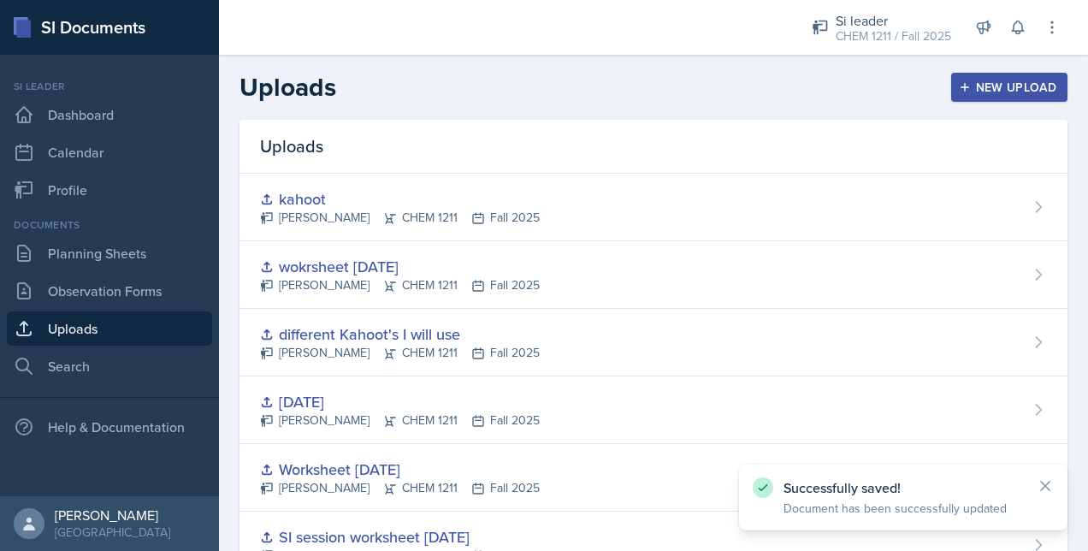
click at [959, 90] on icon "button" at bounding box center [965, 87] width 12 height 12
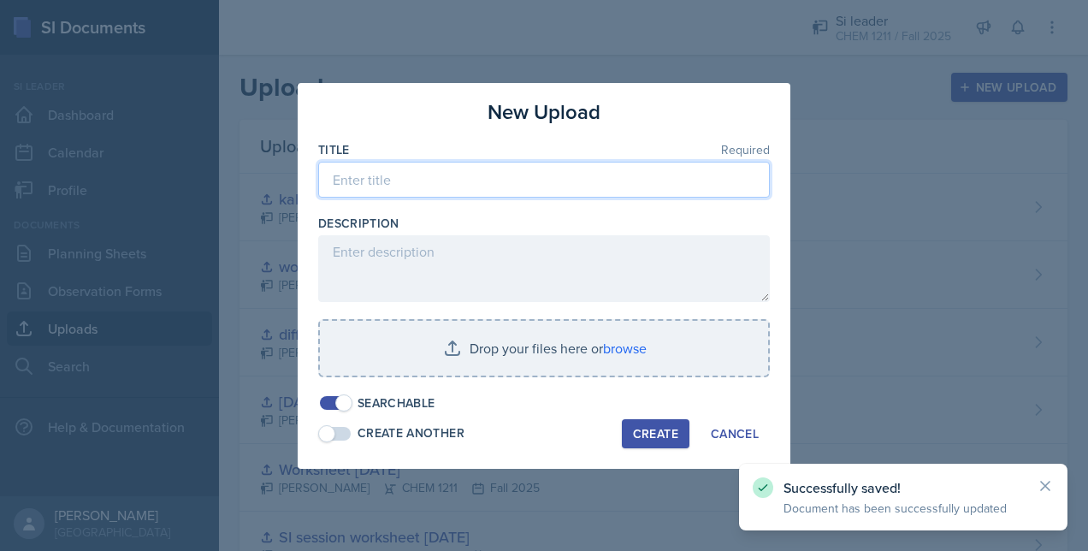
click at [399, 178] on input at bounding box center [544, 180] width 452 height 36
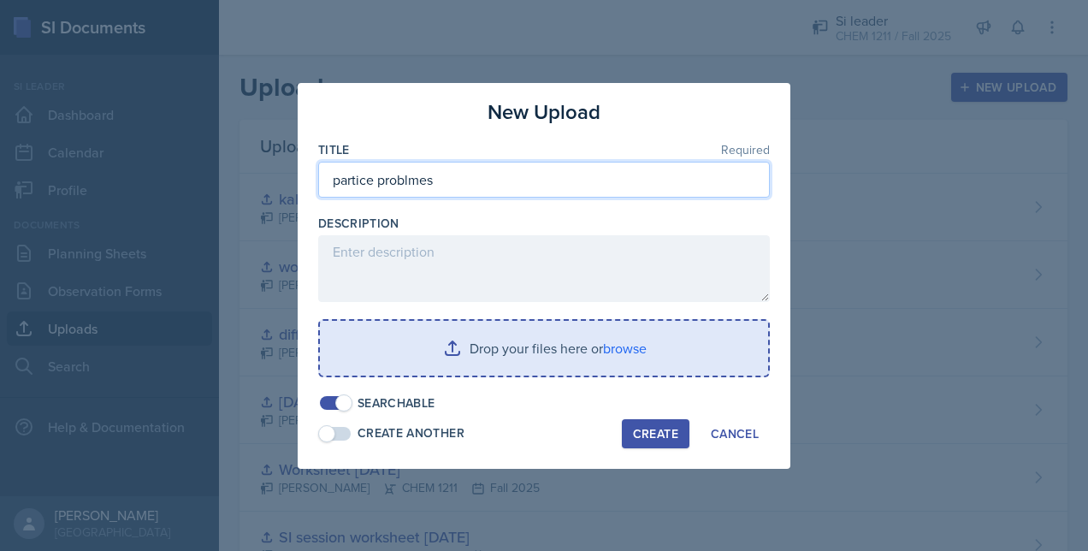
type input "partice problmes"
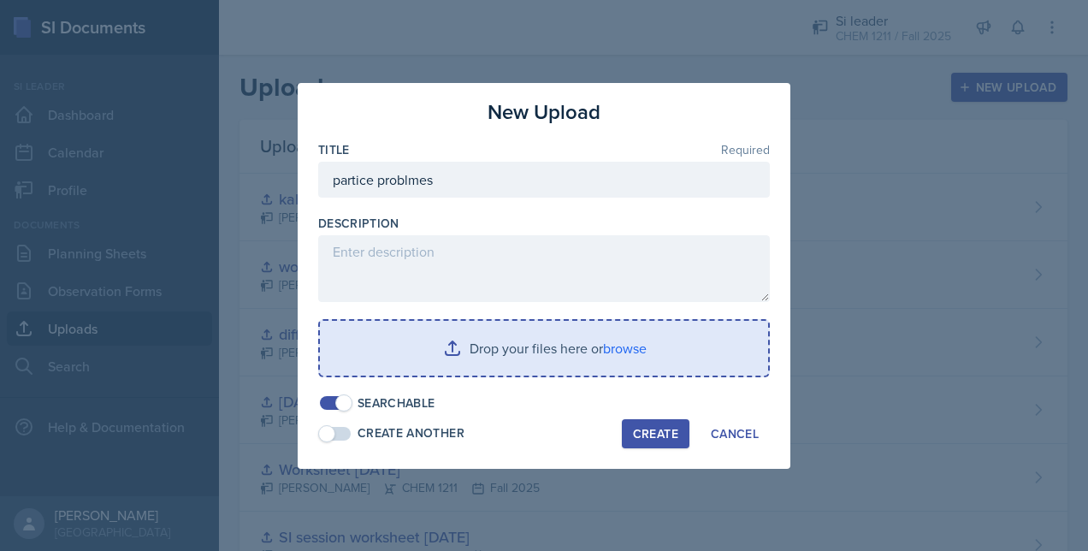
click at [417, 324] on input "file" at bounding box center [544, 348] width 448 height 55
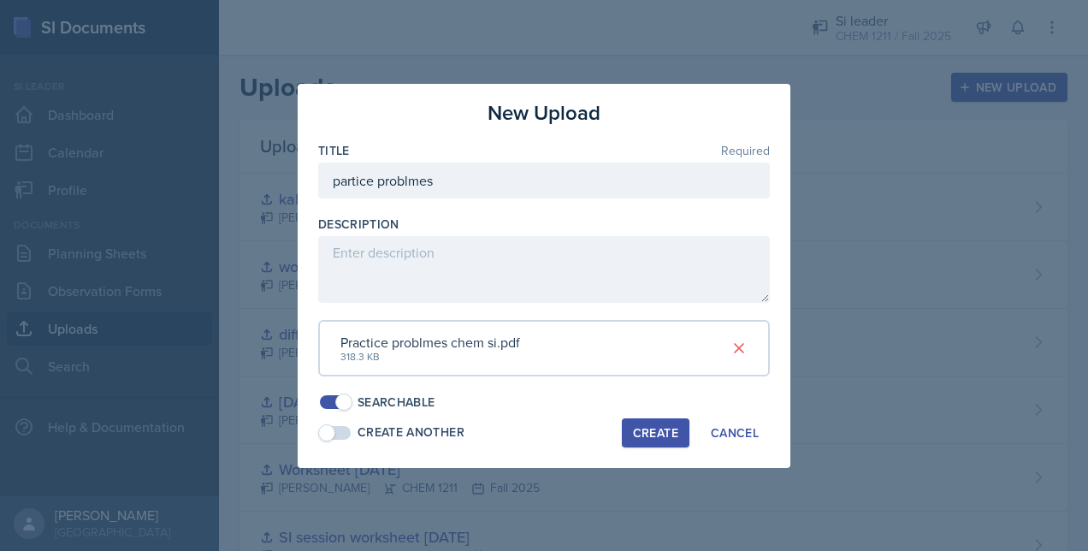
click at [662, 429] on div "Create" at bounding box center [655, 433] width 45 height 14
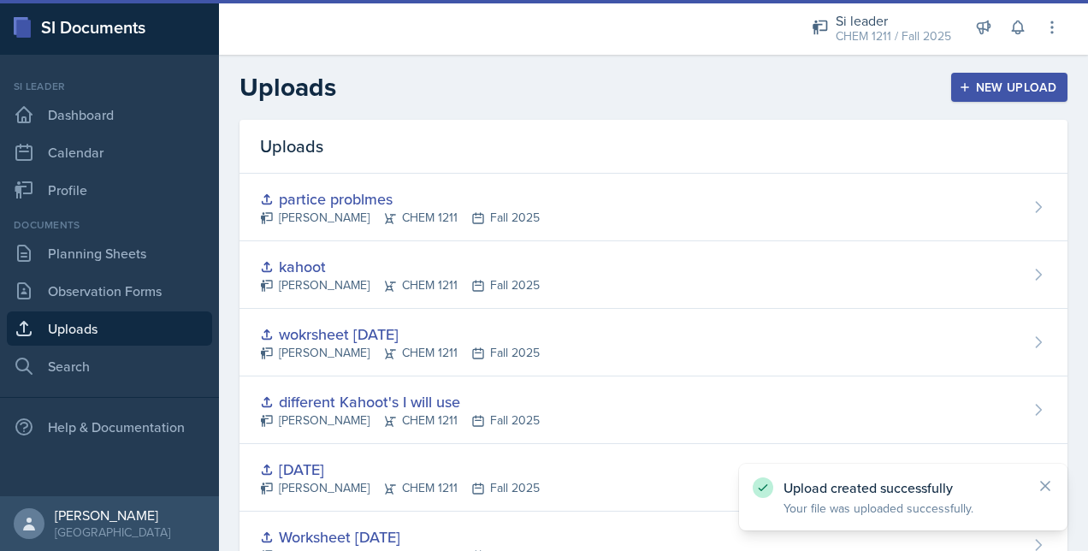
click at [143, 271] on div "Documents Planning Sheets Observation Forms Uploads Search" at bounding box center [109, 300] width 205 height 166
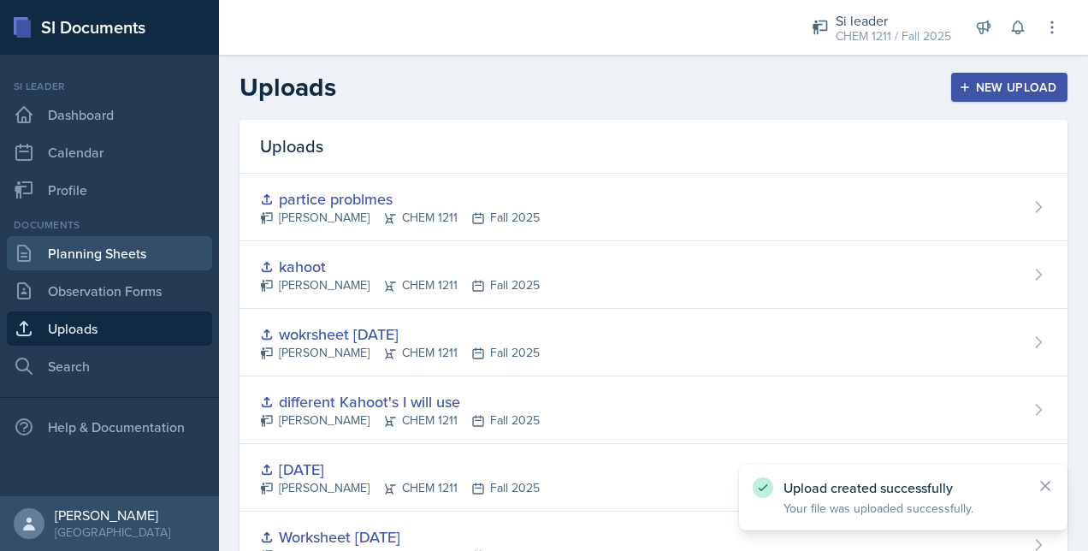
click at [118, 260] on link "Planning Sheets" at bounding box center [109, 253] width 205 height 34
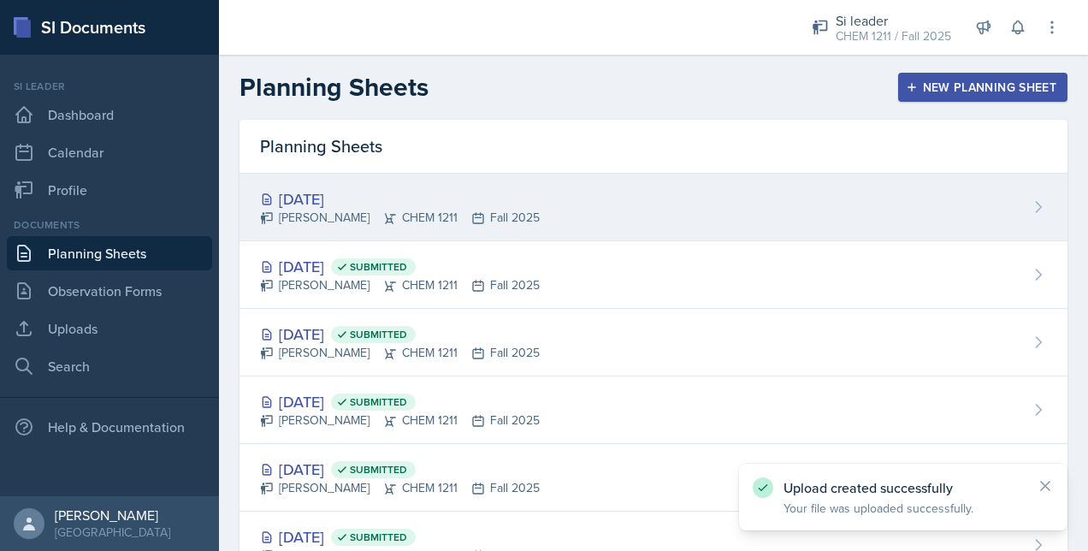
click at [820, 199] on div "[DATE] [PERSON_NAME] CHEM 1211 Fall 2025" at bounding box center [654, 208] width 828 height 68
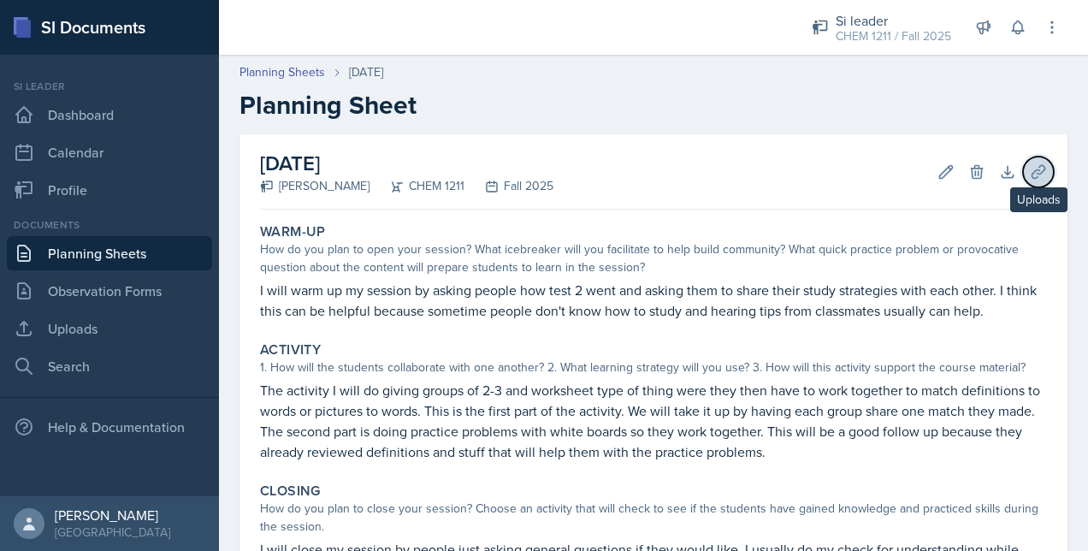
click at [1030, 179] on icon at bounding box center [1038, 171] width 17 height 17
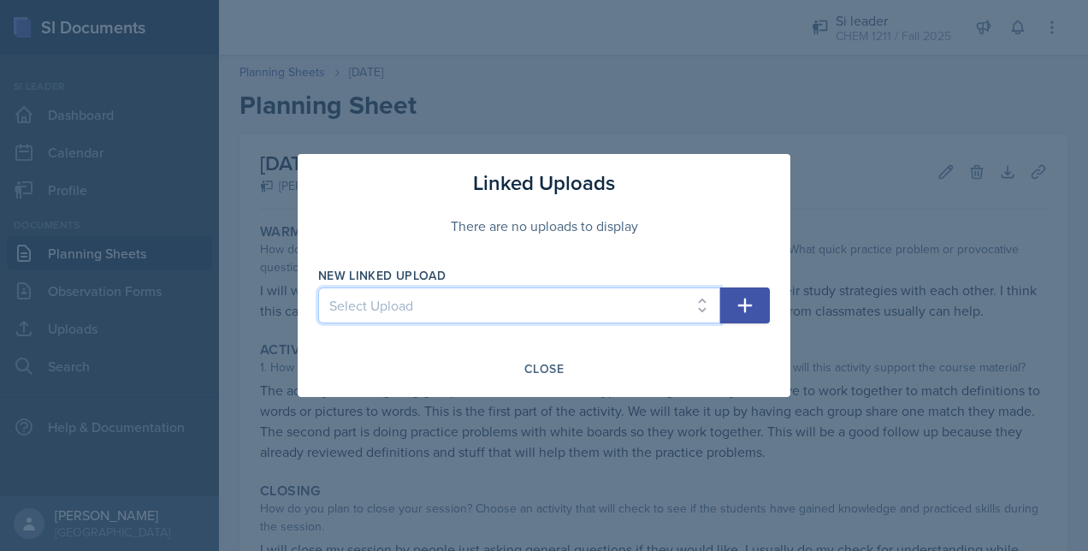
click at [387, 305] on select "Select Upload Metacognitito Si traning assigment SI session worksheet [DATE] SI…" at bounding box center [519, 305] width 402 height 36
select select "bd881fab-2f5a-4d13-b104-97b79765000b"
click at [318, 287] on select "Select Upload Metacognitito Si traning assigment SI session worksheet [DATE] SI…" at bounding box center [519, 305] width 402 height 36
click at [745, 309] on icon "button" at bounding box center [745, 306] width 15 height 15
select select
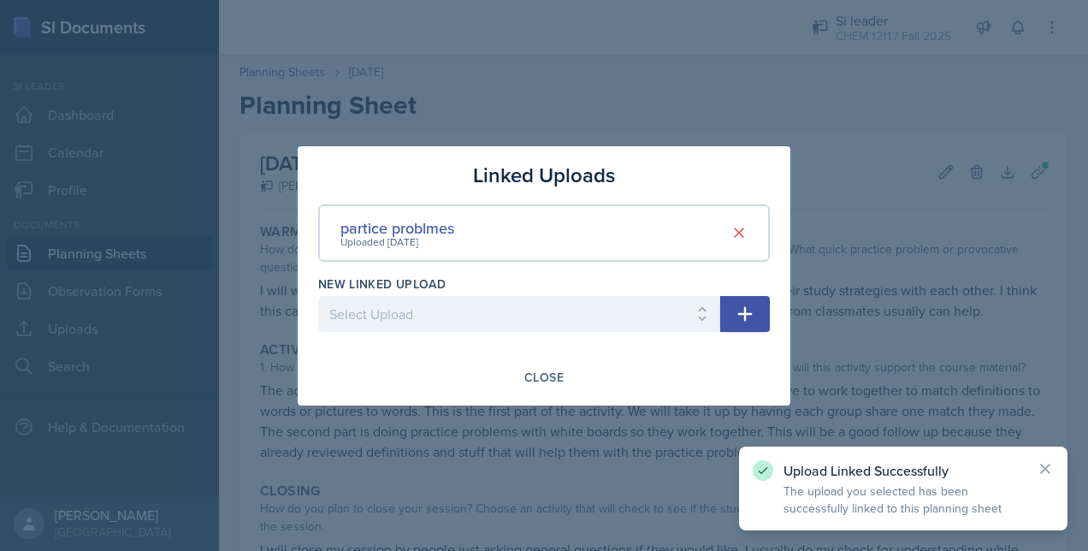
click at [558, 505] on div at bounding box center [544, 275] width 1088 height 551
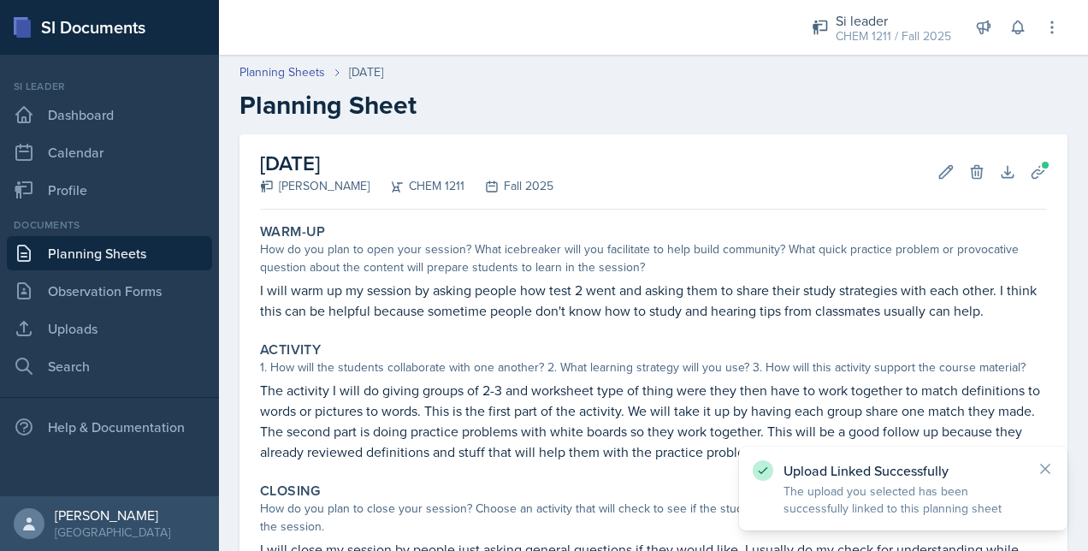
scroll to position [284, 0]
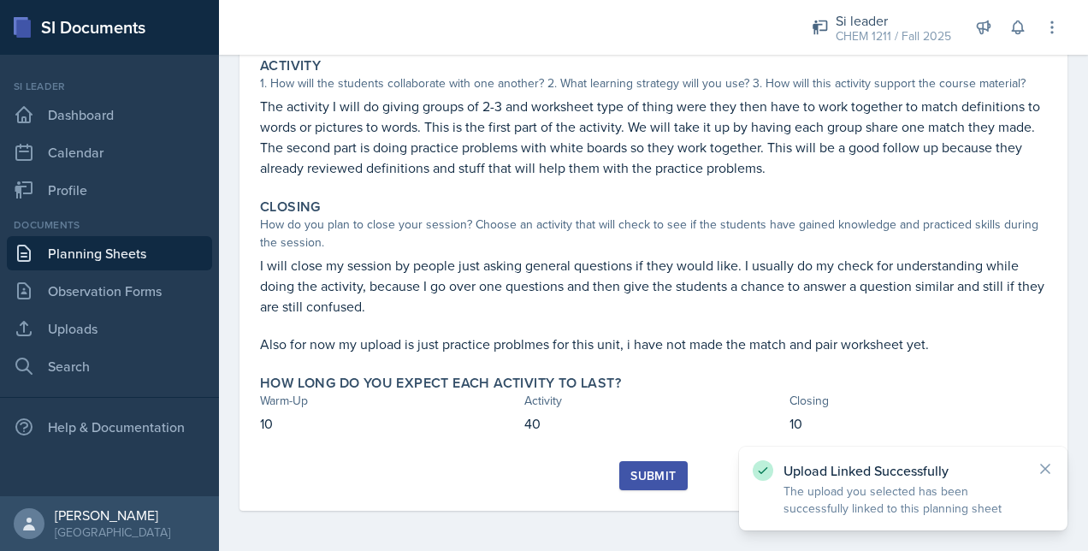
click at [652, 477] on div "Submit" at bounding box center [653, 476] width 45 height 14
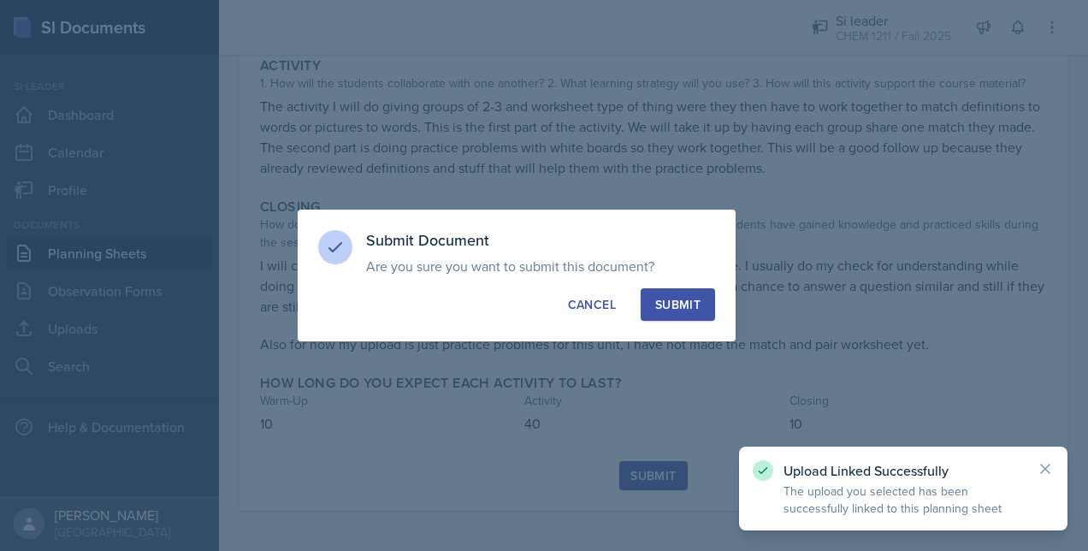
click at [679, 306] on div "Submit" at bounding box center [677, 304] width 45 height 17
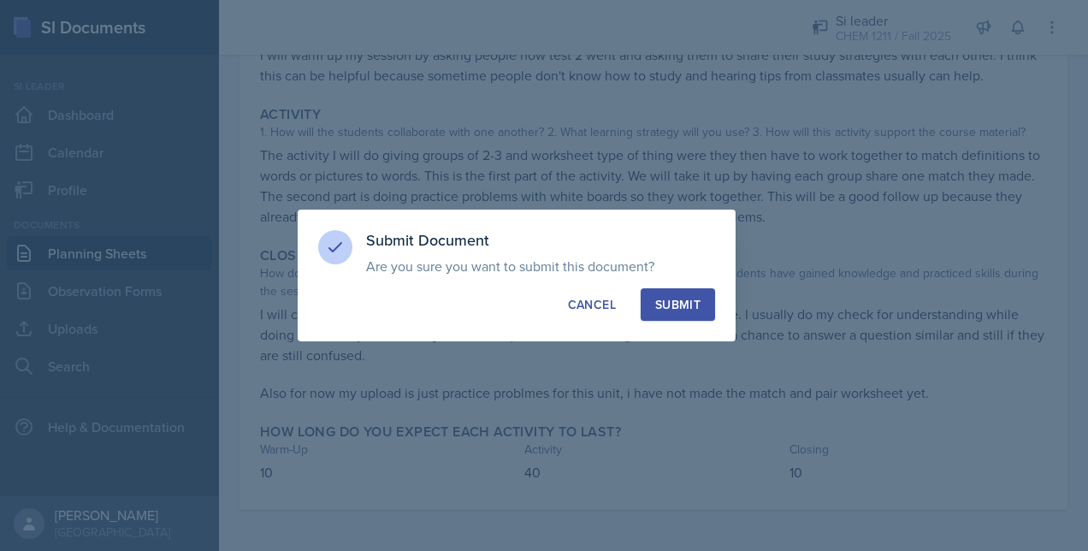
scroll to position [234, 0]
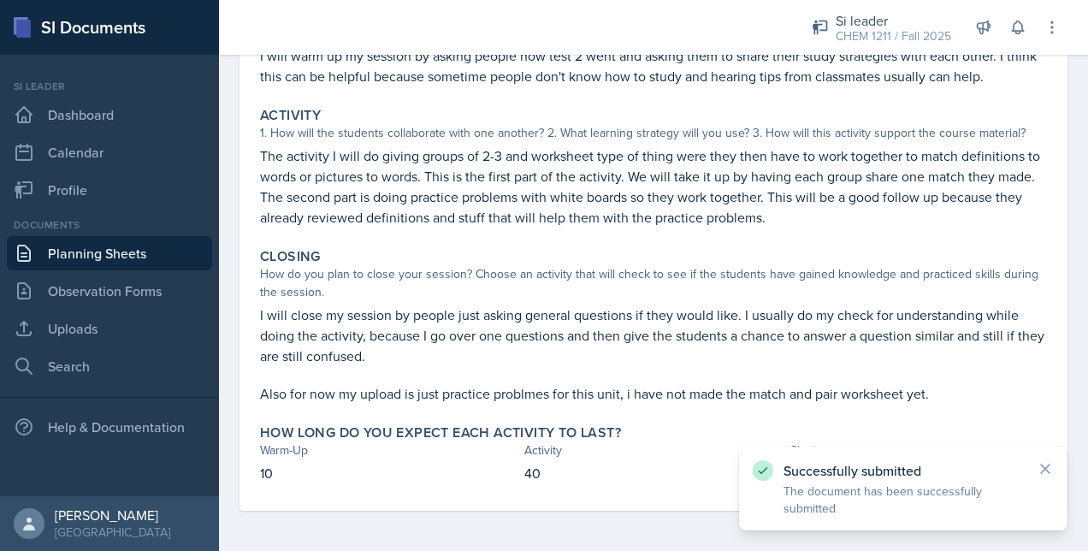
click at [109, 249] on link "Planning Sheets" at bounding box center [109, 253] width 205 height 34
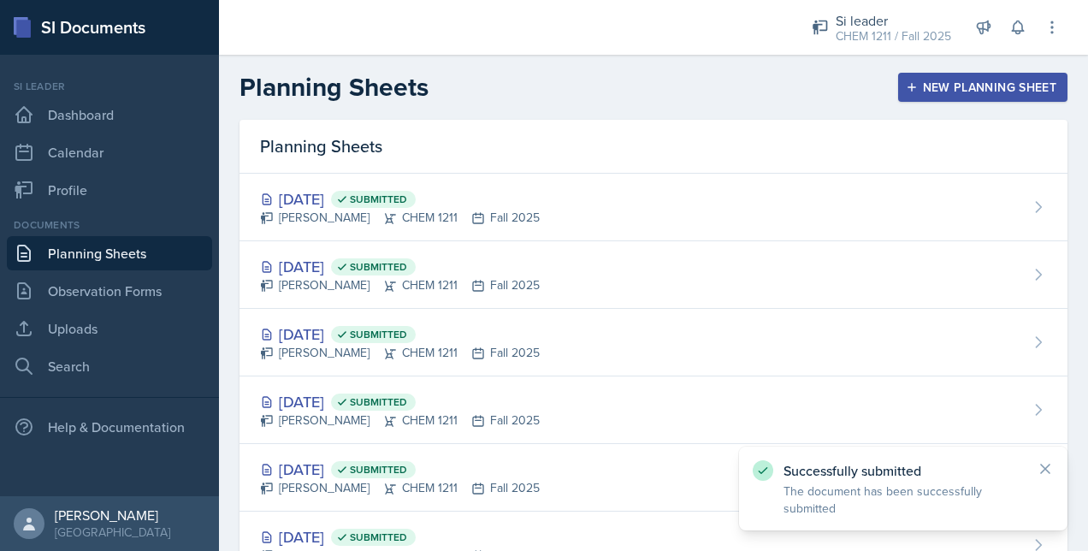
click at [963, 75] on button "New Planning Sheet" at bounding box center [982, 87] width 169 height 29
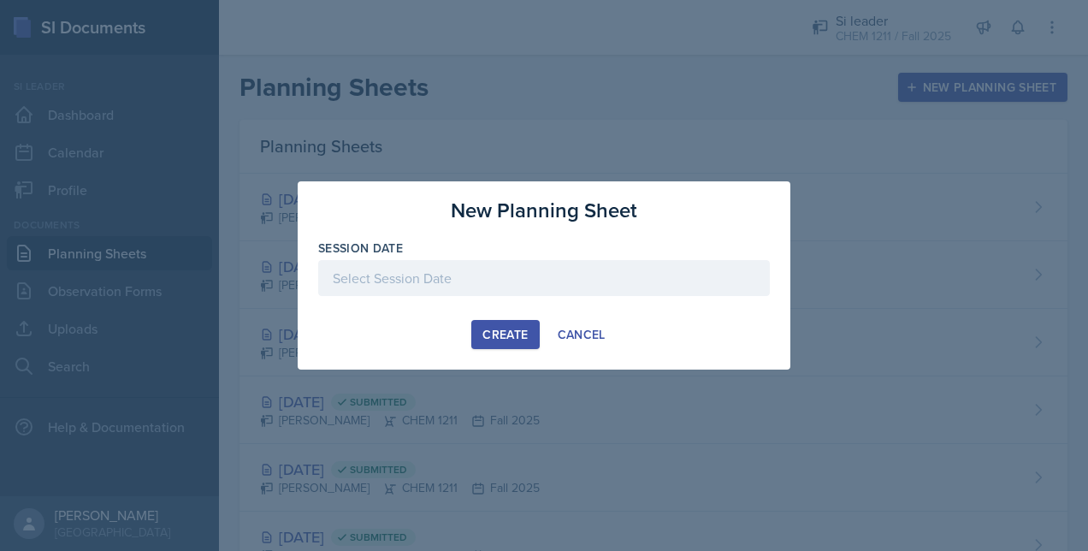
click at [477, 270] on div at bounding box center [544, 278] width 452 height 36
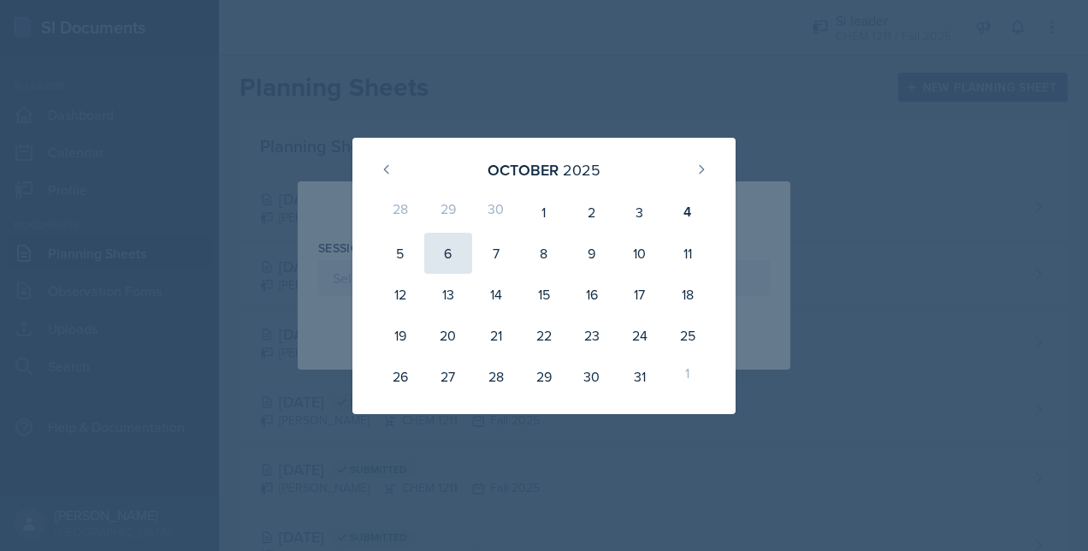
click at [451, 247] on div "6" at bounding box center [448, 253] width 48 height 41
type input "[DATE]"
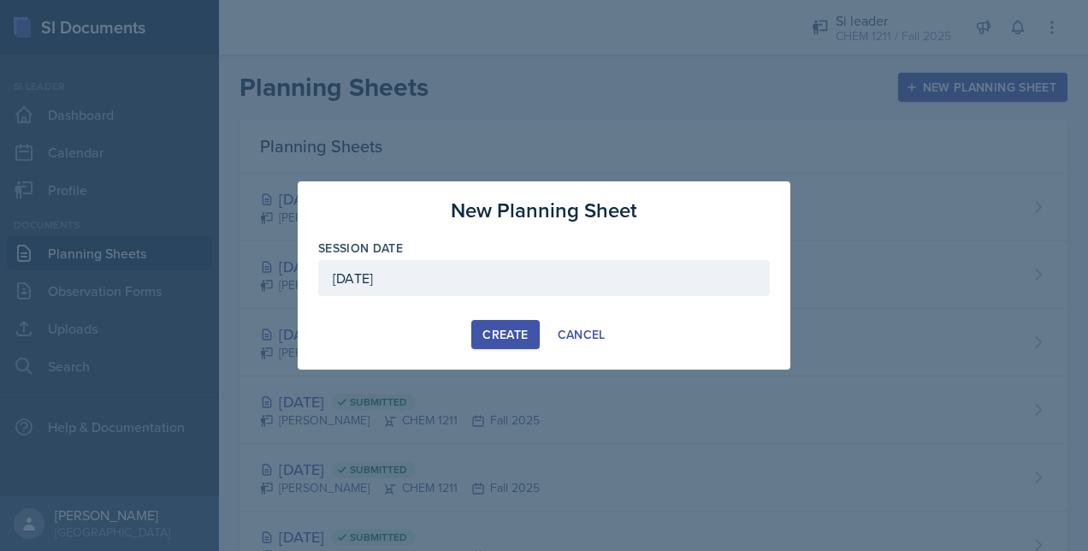
click at [520, 349] on div "New Planning Sheet Session Date [DATE] [DATE] 28 29 30 1 2 3 4 5 6 7 8 9 10 11 …" at bounding box center [544, 275] width 493 height 188
click at [511, 343] on button "Create" at bounding box center [505, 334] width 68 height 29
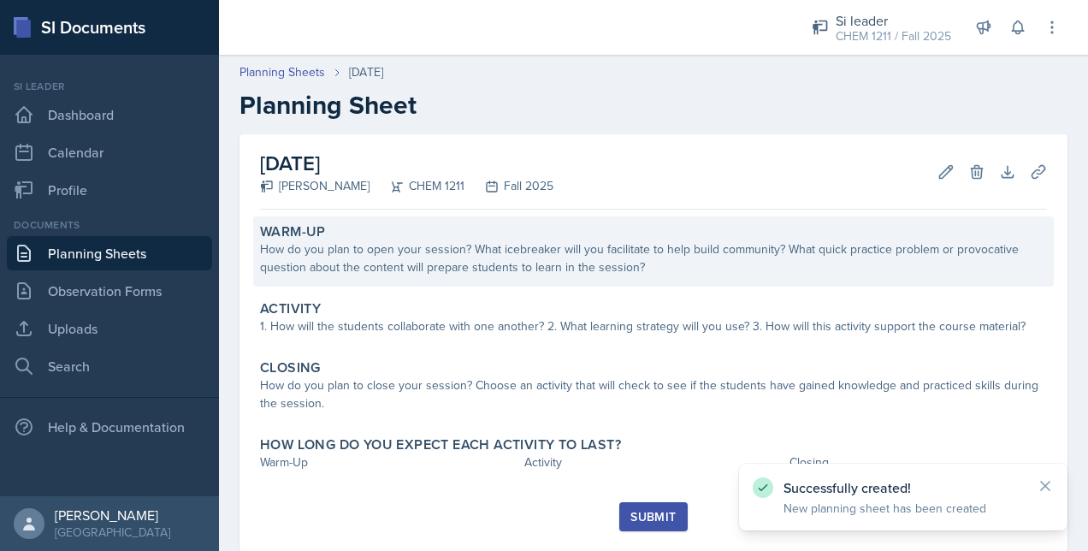
click at [409, 284] on div "Warm-Up How do you plan to open your session? What icebreaker will you facilita…" at bounding box center [653, 251] width 801 height 70
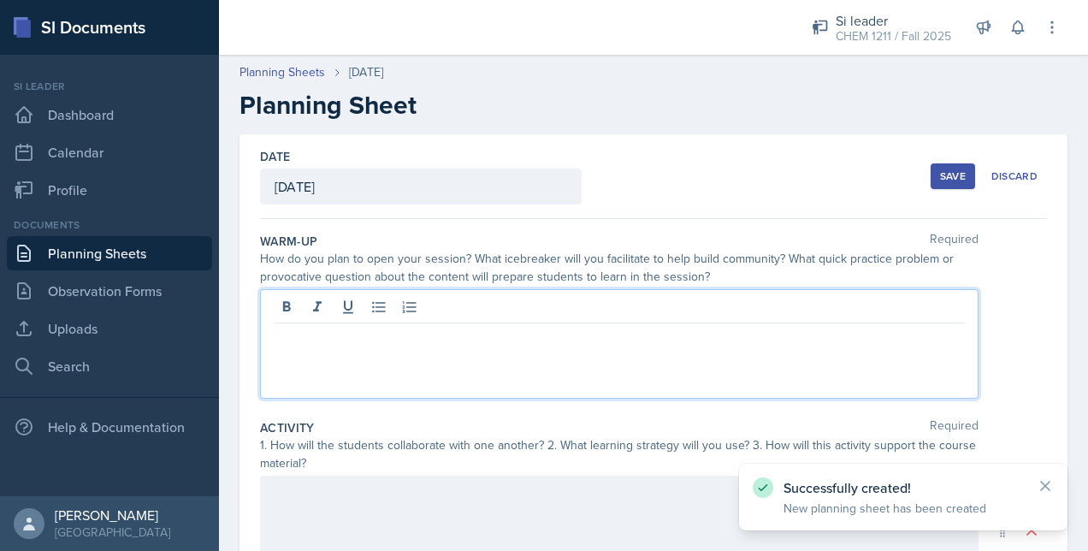
click at [358, 310] on div at bounding box center [619, 344] width 719 height 110
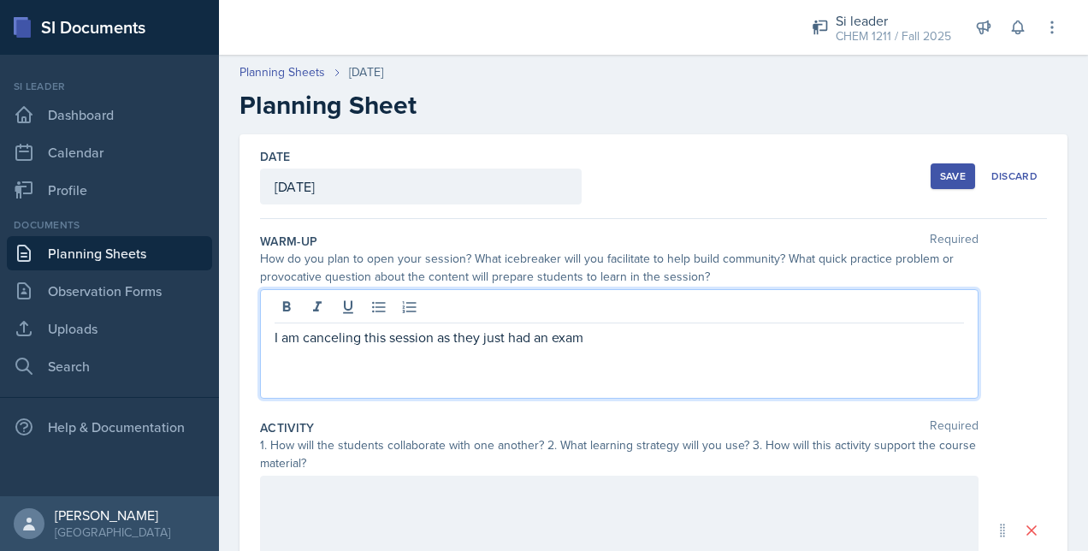
click at [601, 335] on p "I am canceling this session as they just had an exam" at bounding box center [620, 337] width 690 height 21
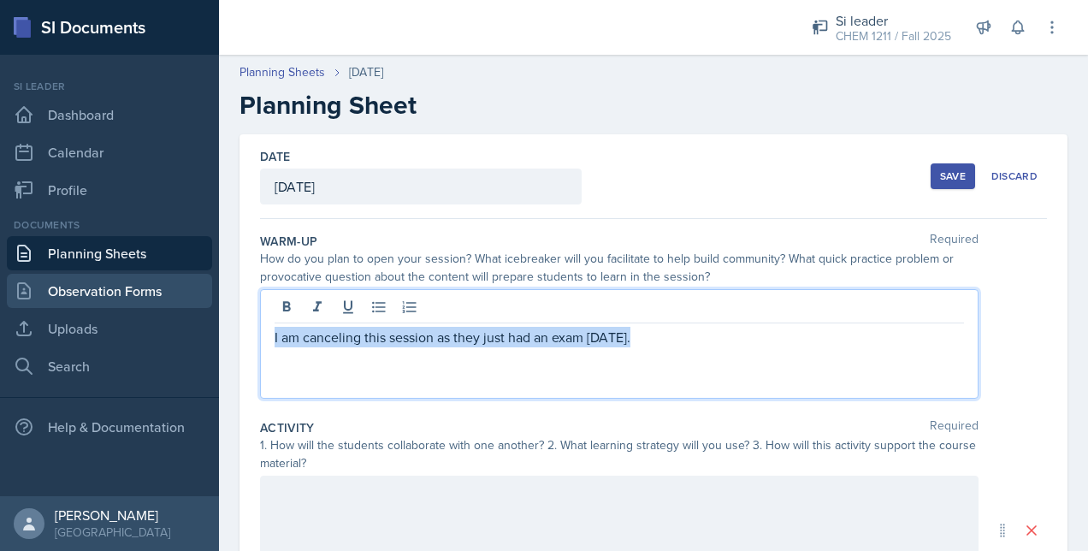
drag, startPoint x: 696, startPoint y: 344, endPoint x: 204, endPoint y: 293, distance: 495.5
click at [204, 293] on div "SI Documents Si leader Dashboard Calendar Profile Documents Planning Sheets Obs…" at bounding box center [544, 275] width 1088 height 551
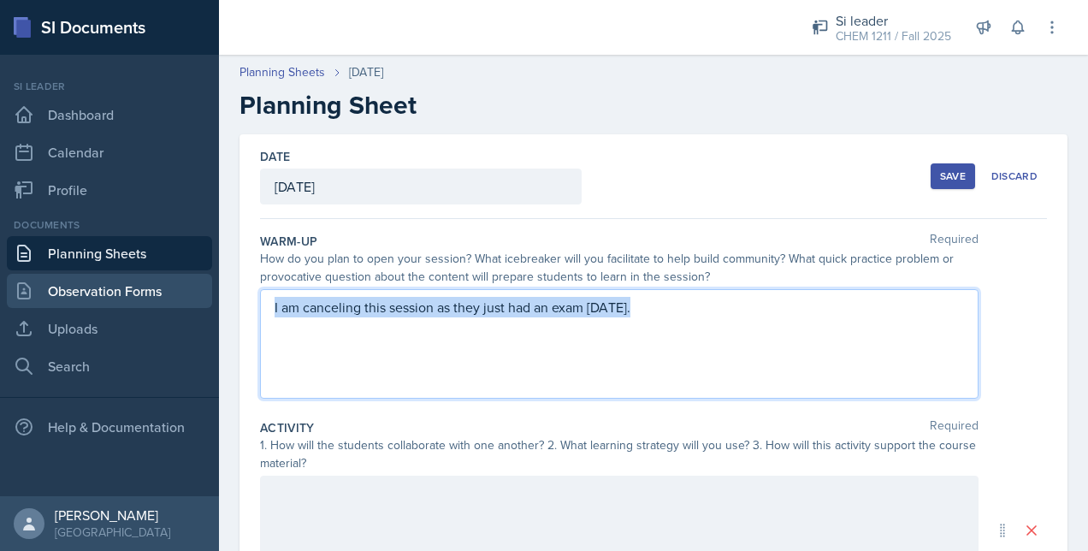
copy p "I am canceling this session as they just had an exam [DATE]."
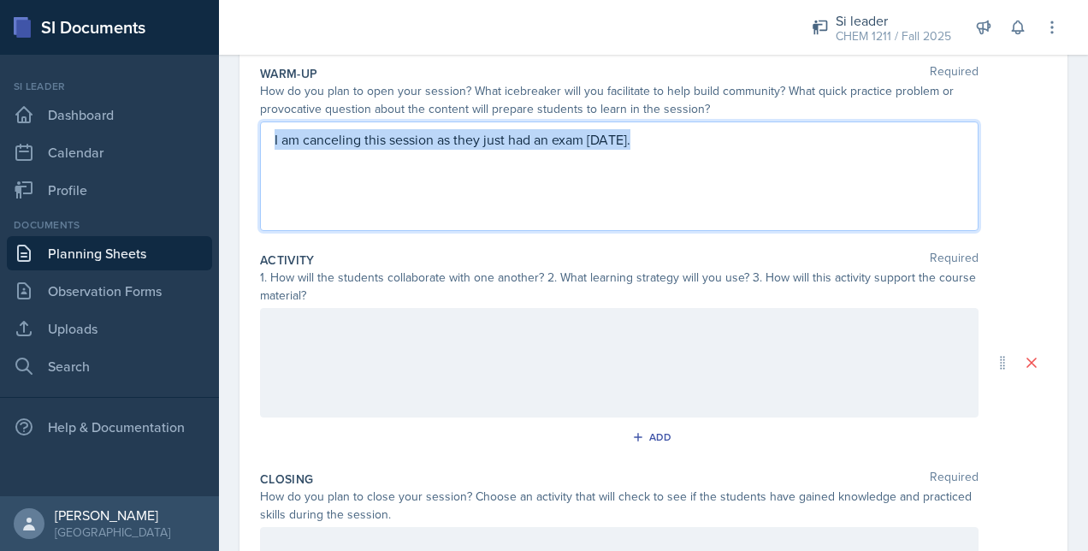
scroll to position [169, 0]
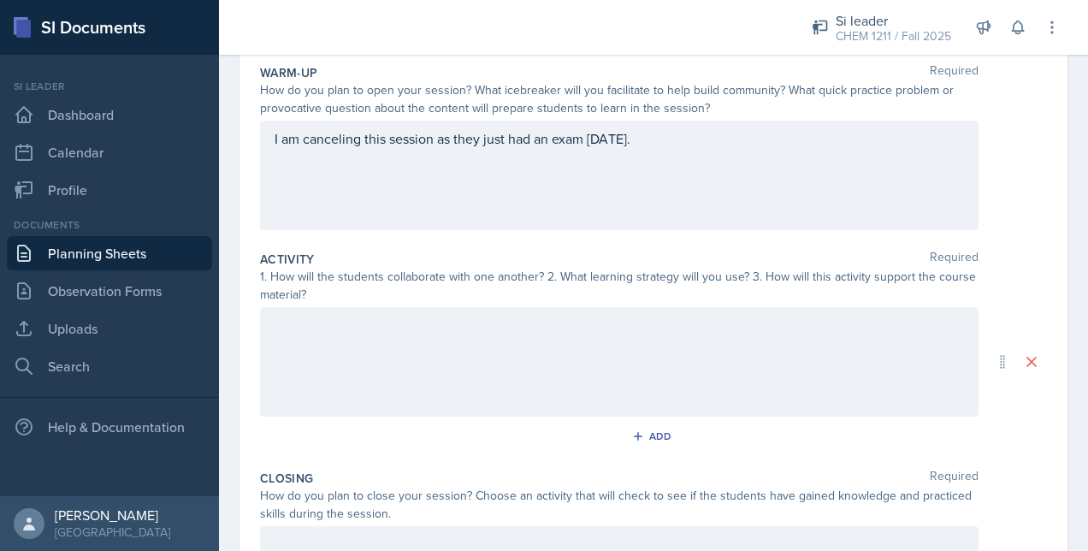
click at [358, 360] on div at bounding box center [619, 362] width 719 height 110
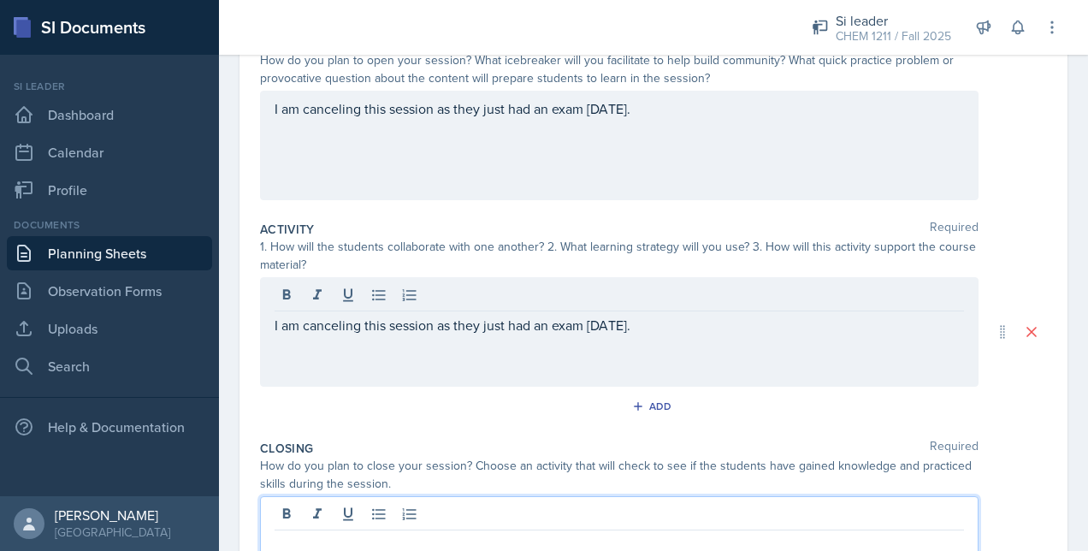
click at [310, 510] on div at bounding box center [619, 551] width 719 height 110
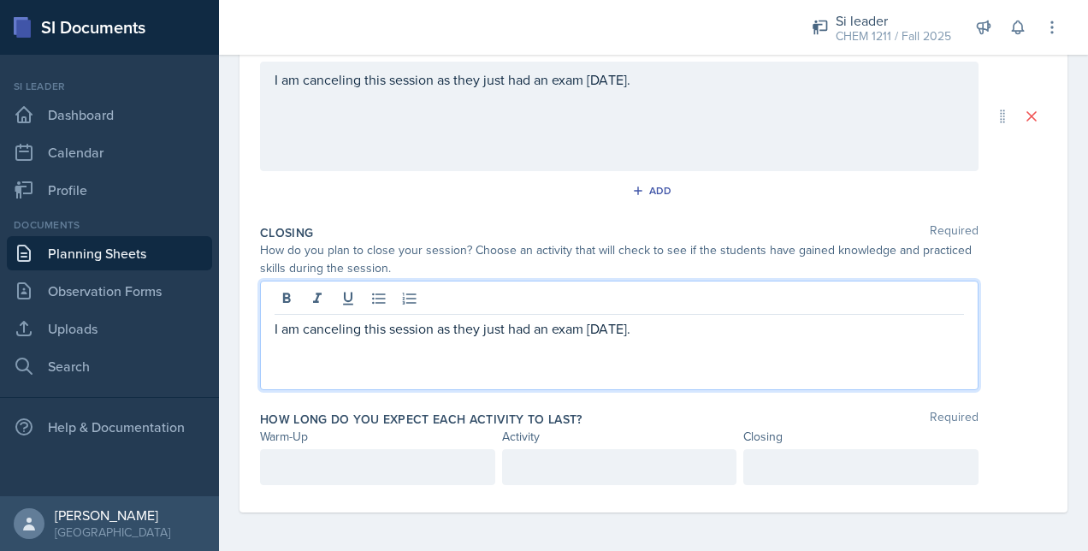
click at [325, 463] on p at bounding box center [378, 467] width 206 height 21
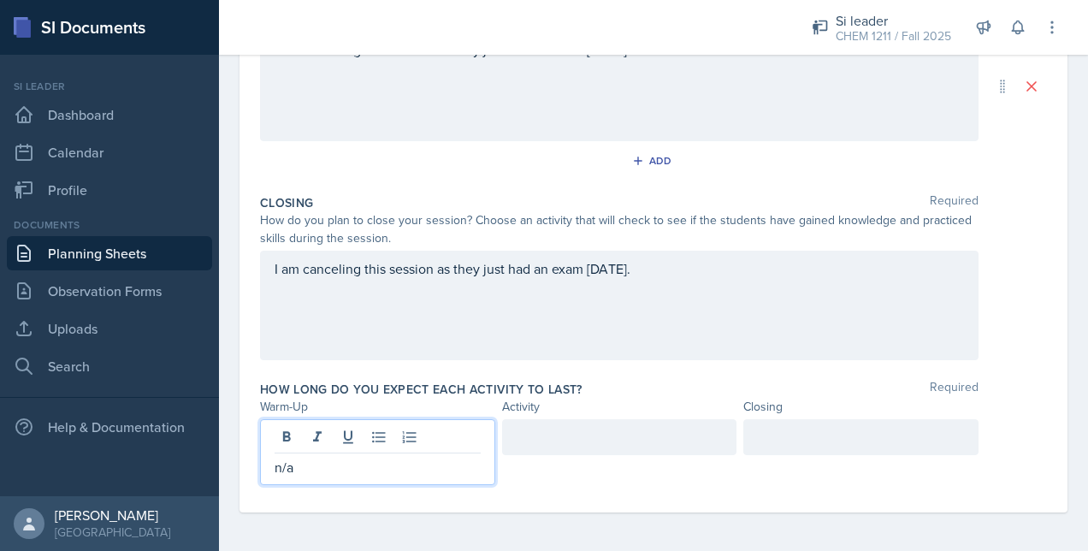
click at [529, 438] on div at bounding box center [619, 437] width 235 height 36
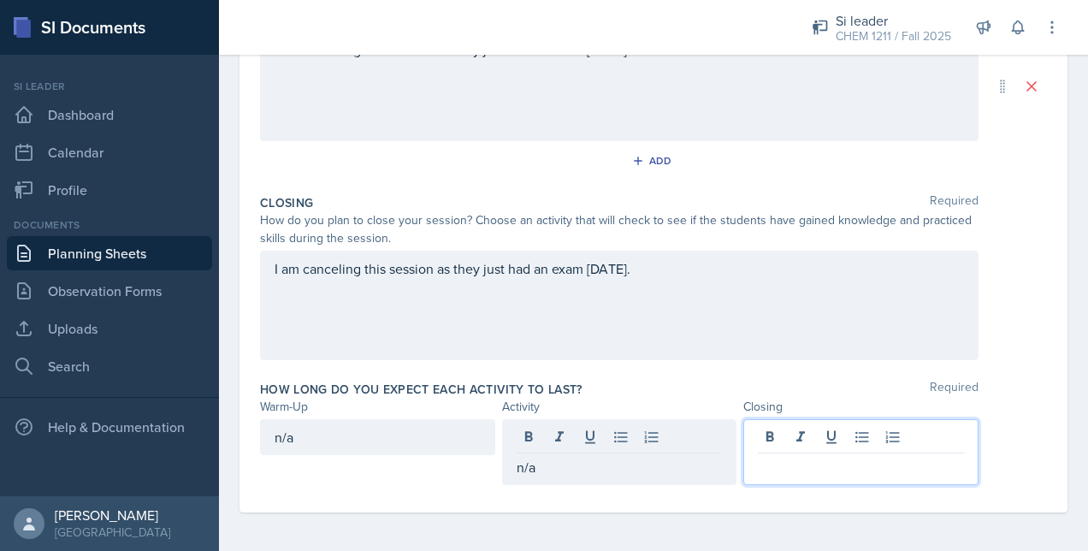
click at [788, 439] on div at bounding box center [861, 452] width 235 height 66
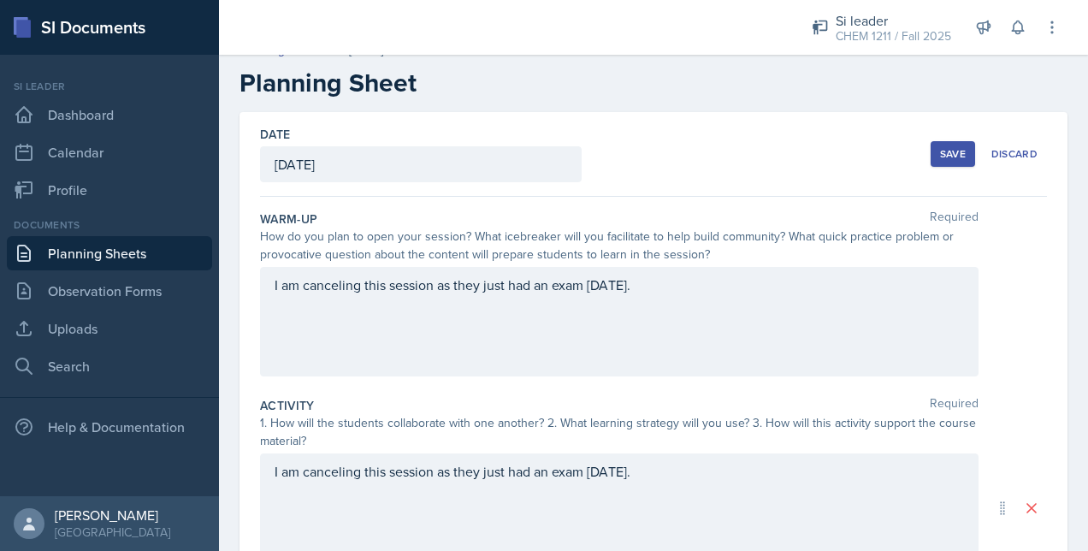
scroll to position [0, 0]
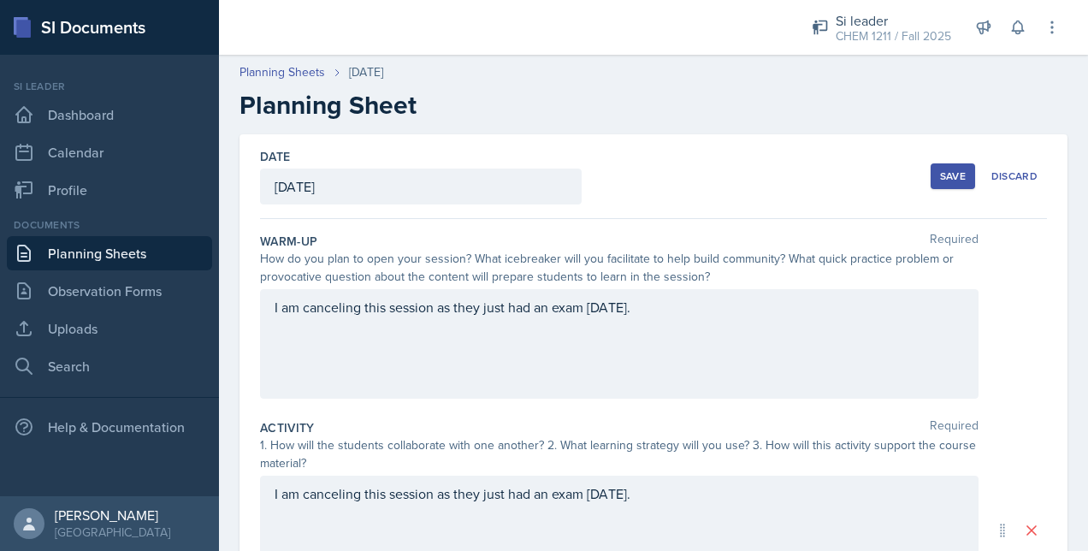
click at [931, 163] on button "Save" at bounding box center [953, 176] width 44 height 26
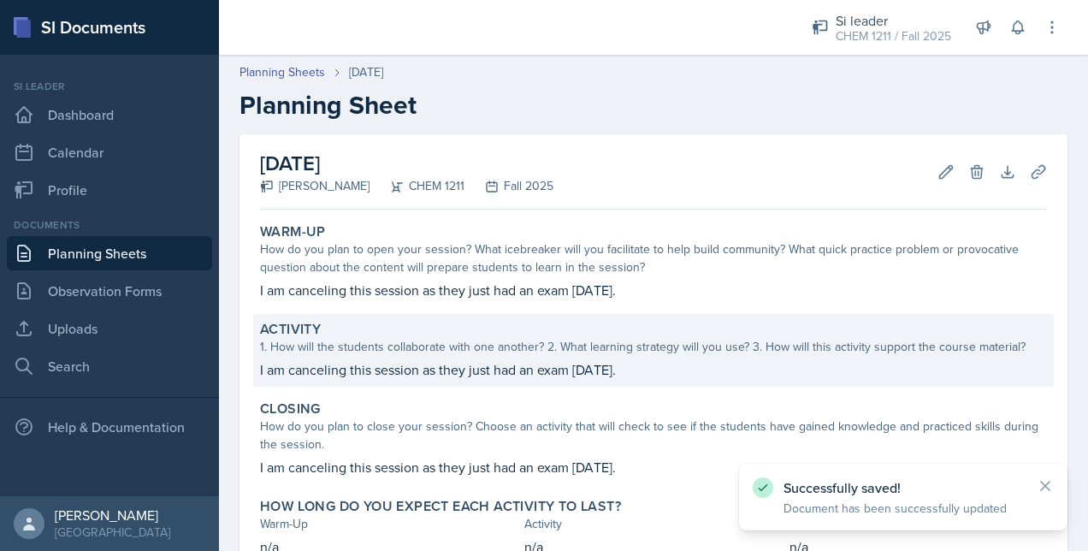
scroll to position [123, 0]
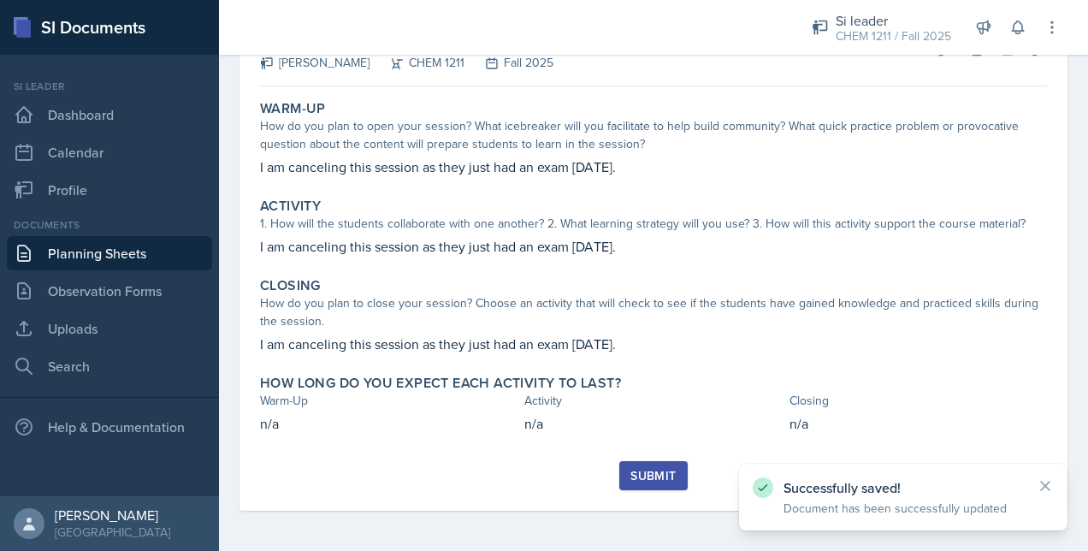
click at [633, 479] on div "Submit" at bounding box center [653, 476] width 45 height 14
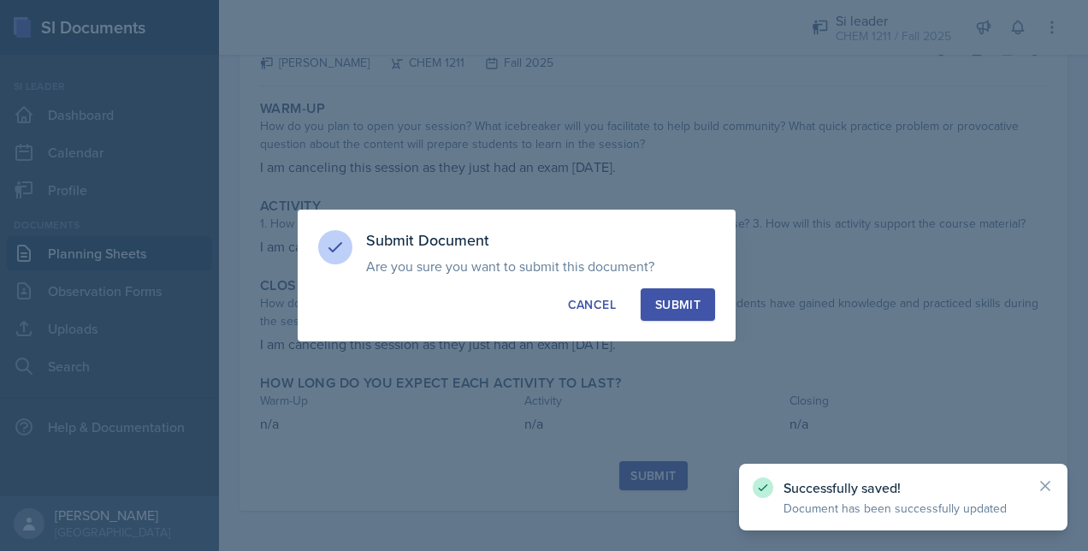
click at [673, 298] on div "Submit" at bounding box center [677, 304] width 45 height 17
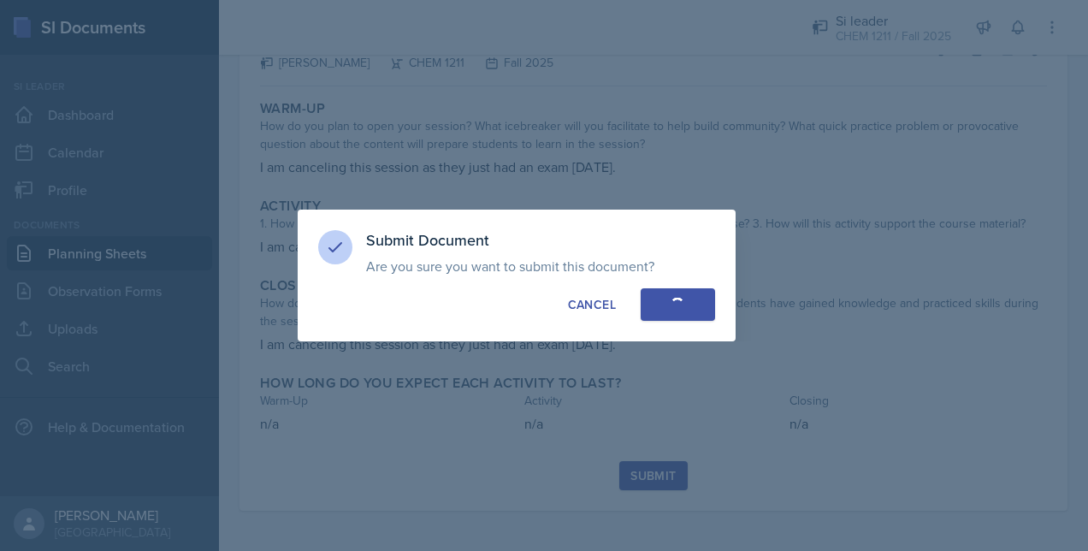
scroll to position [74, 0]
